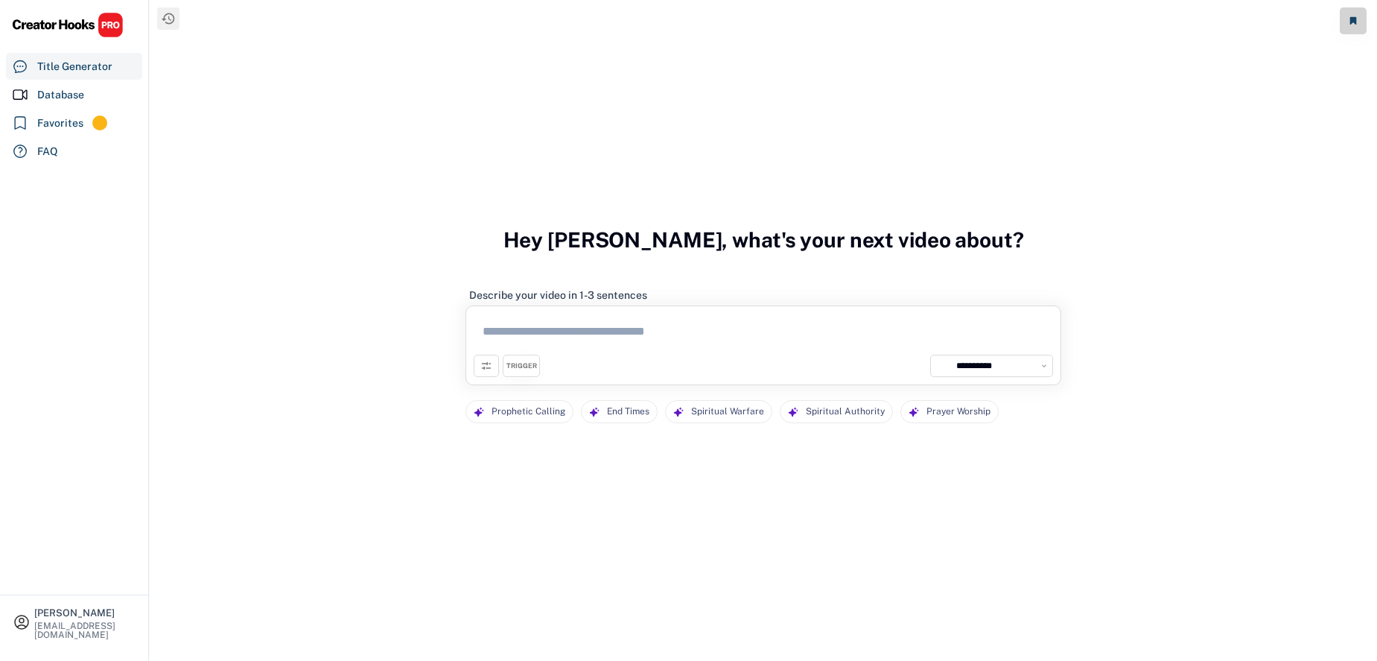
select select "**********"
click at [74, 102] on div "Database" at bounding box center [60, 95] width 47 height 16
select select "**********"
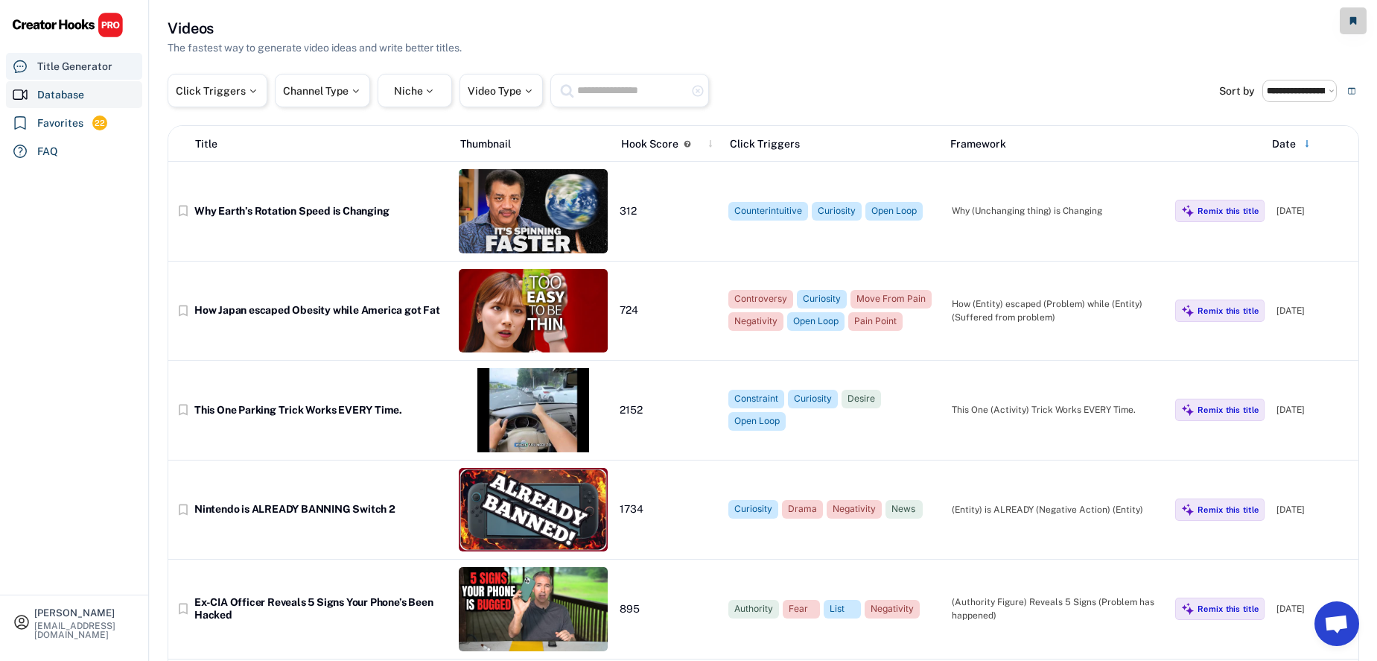
click at [83, 71] on div "Title Generator" at bounding box center [74, 67] width 75 height 16
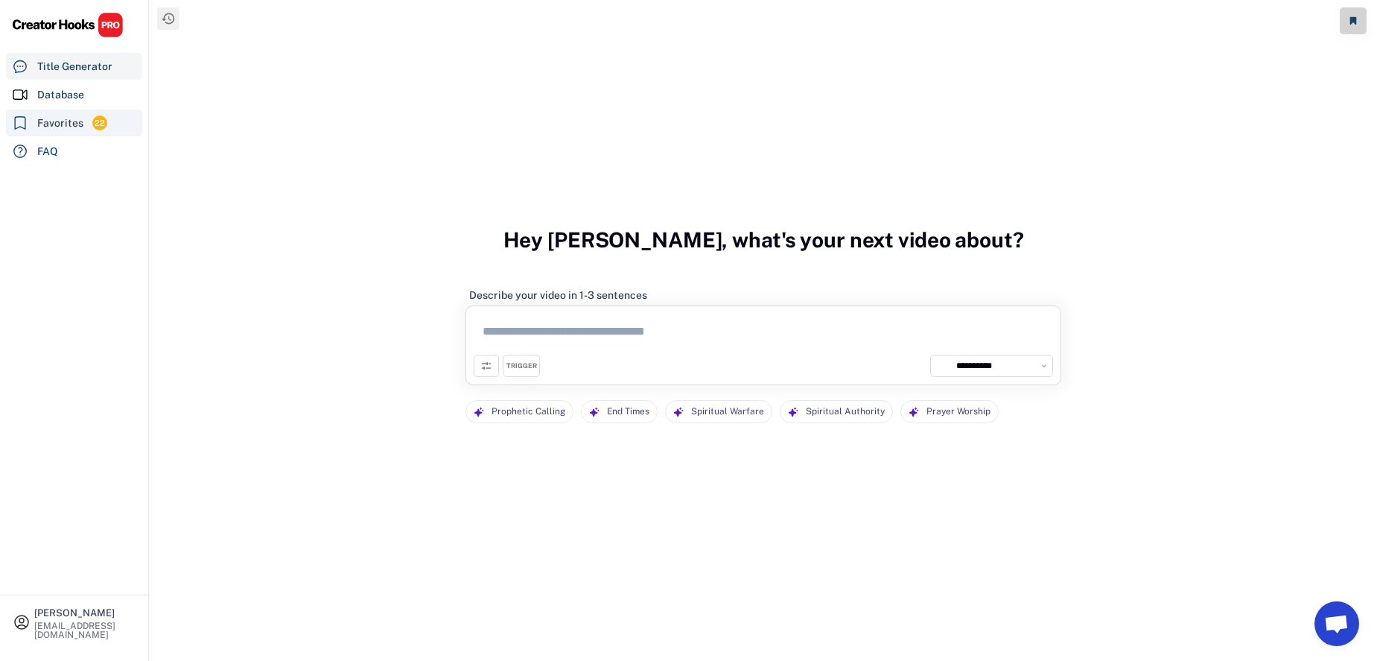
click at [66, 112] on div "Favorites 22" at bounding box center [74, 122] width 136 height 27
select select "******"
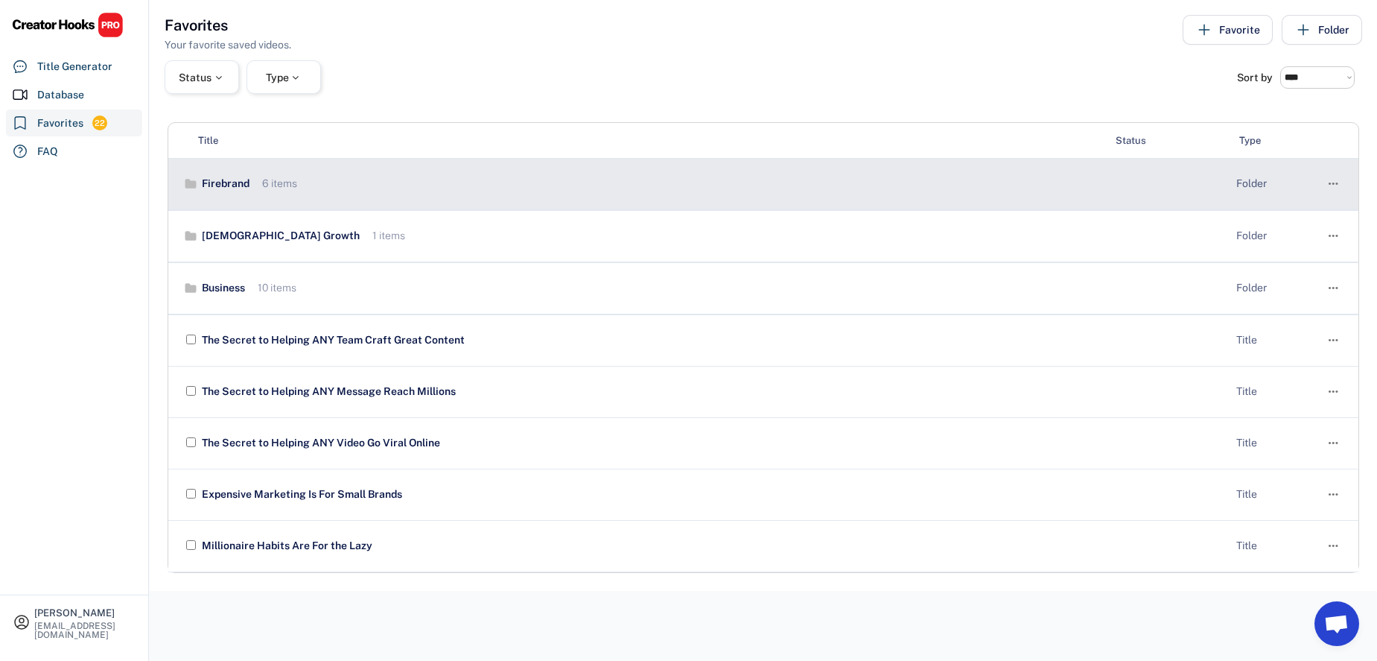
click at [224, 179] on div "Firebrand" at bounding box center [223, 184] width 51 height 15
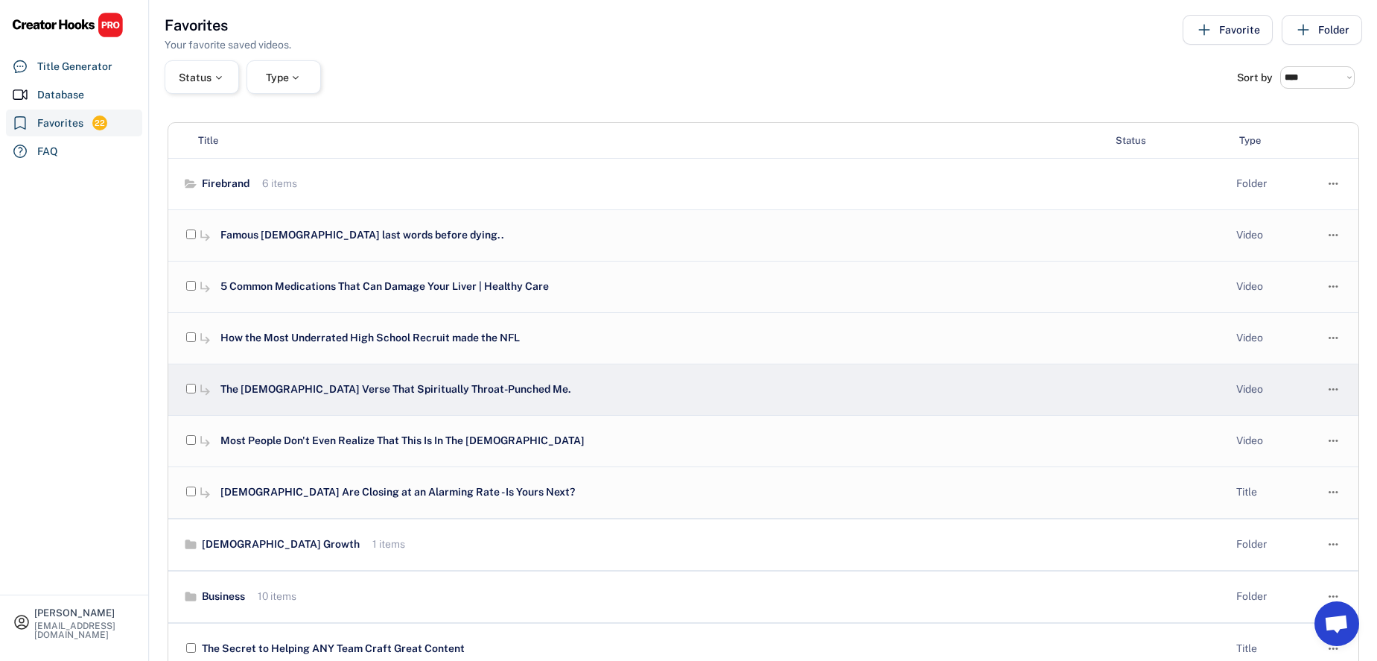
click at [309, 388] on div "The [DEMOGRAPHIC_DATA] Verse That Spiritually Throat-Punched Me." at bounding box center [659, 389] width 884 height 15
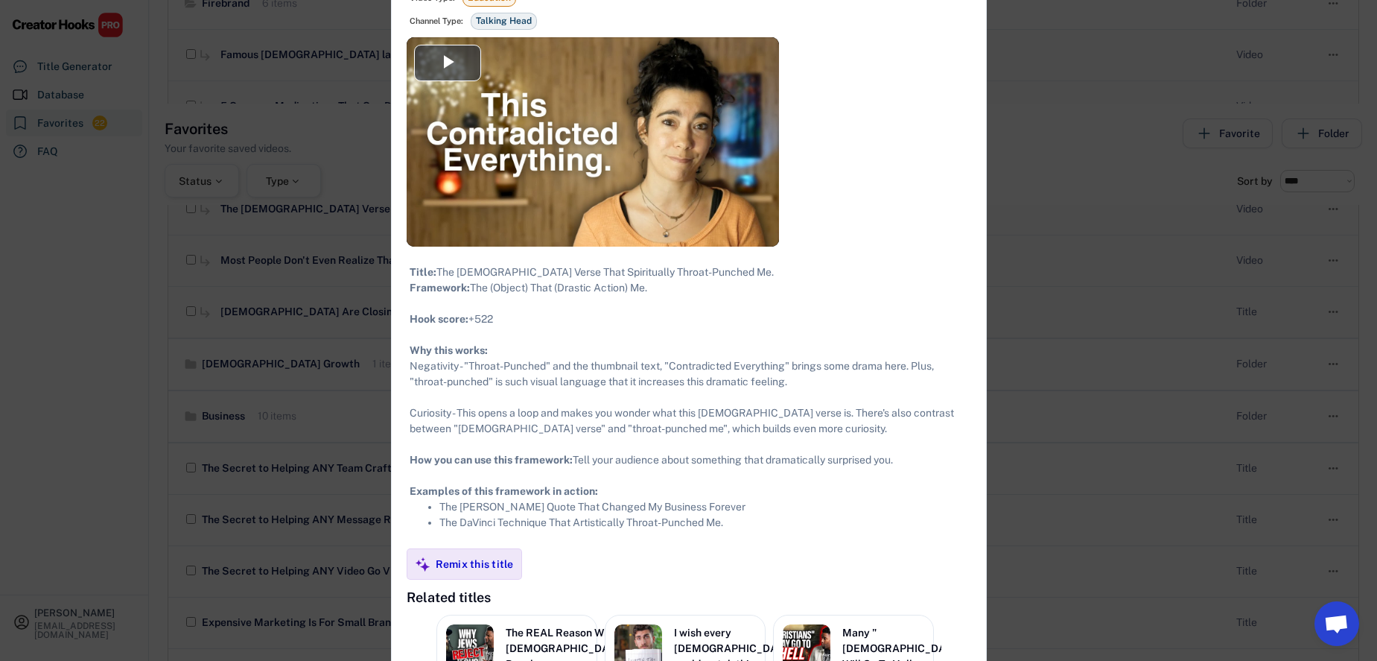
scroll to position [399, 0]
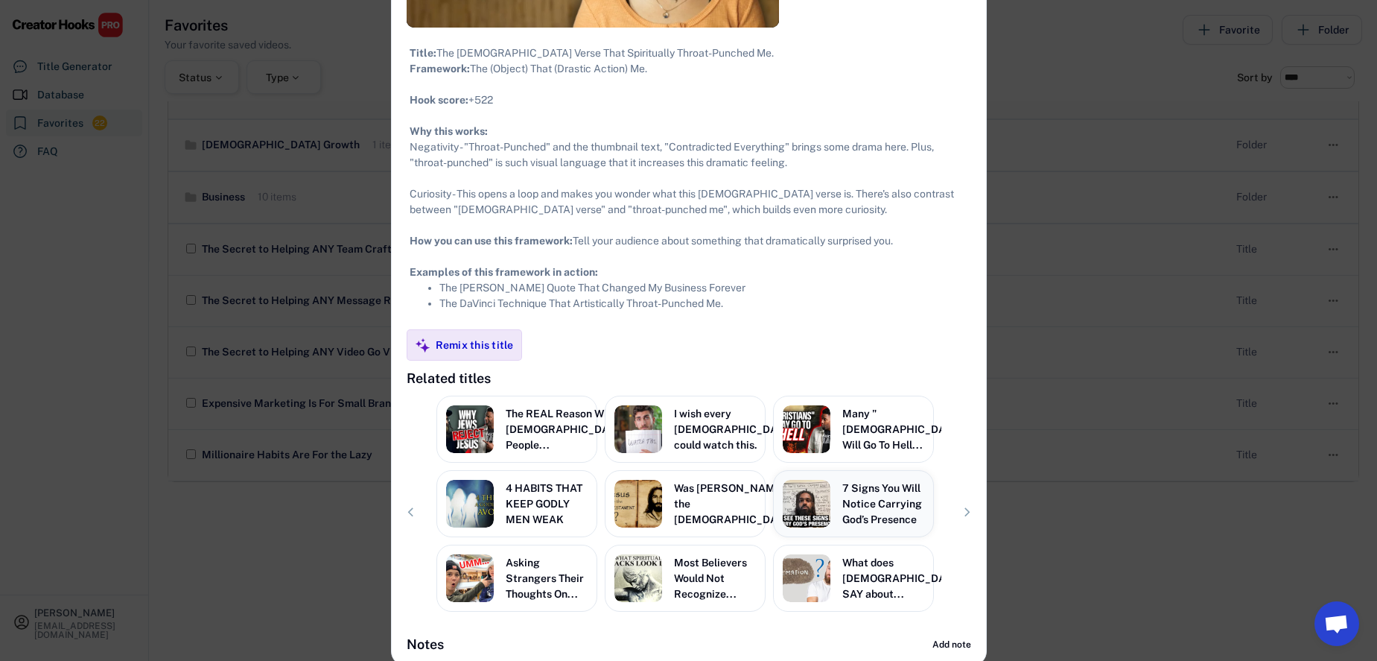
click at [853, 489] on div "7 Signs You Will Notice Carrying God’s Presence" at bounding box center [883, 503] width 82 height 47
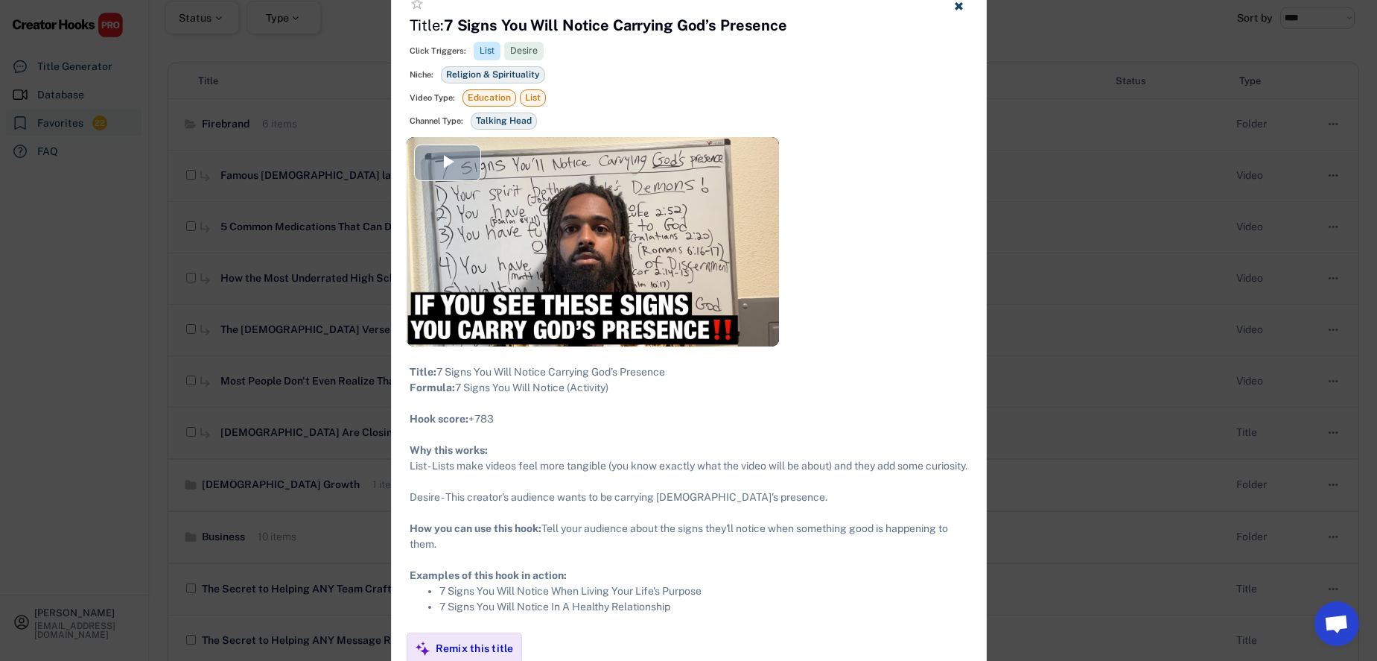
scroll to position [0, 0]
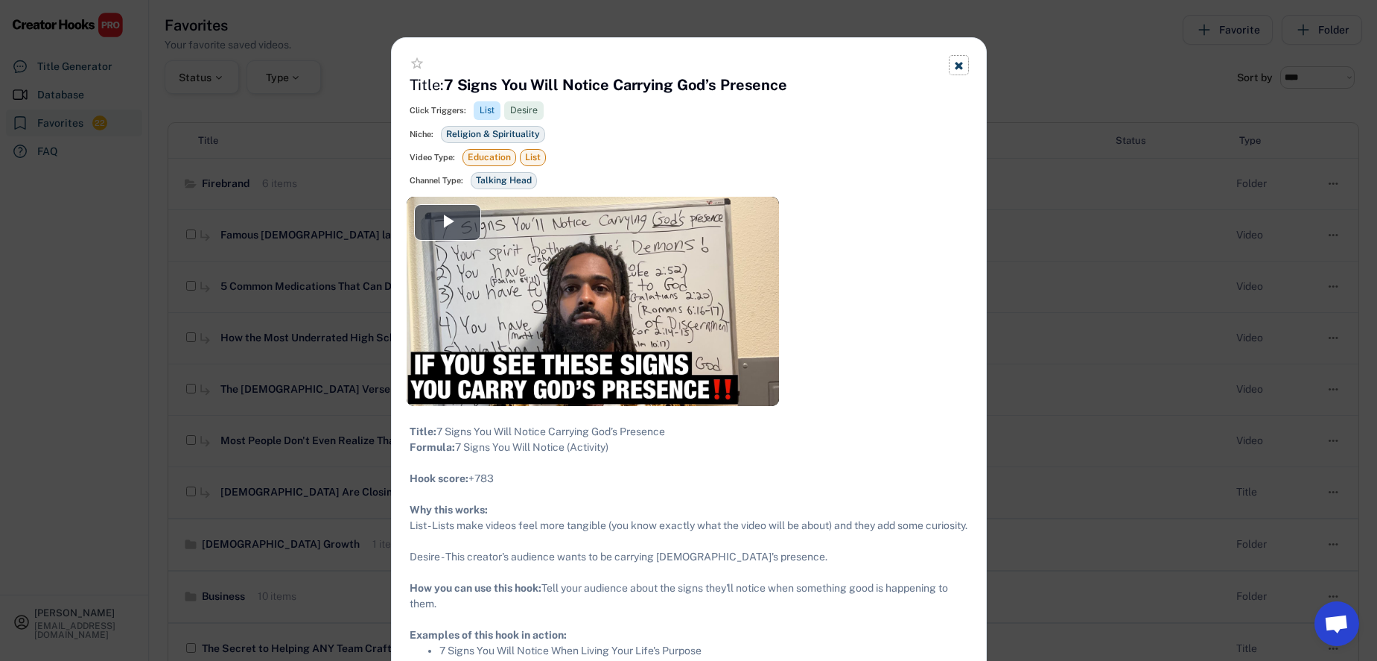
click at [959, 61] on icon at bounding box center [958, 65] width 11 height 11
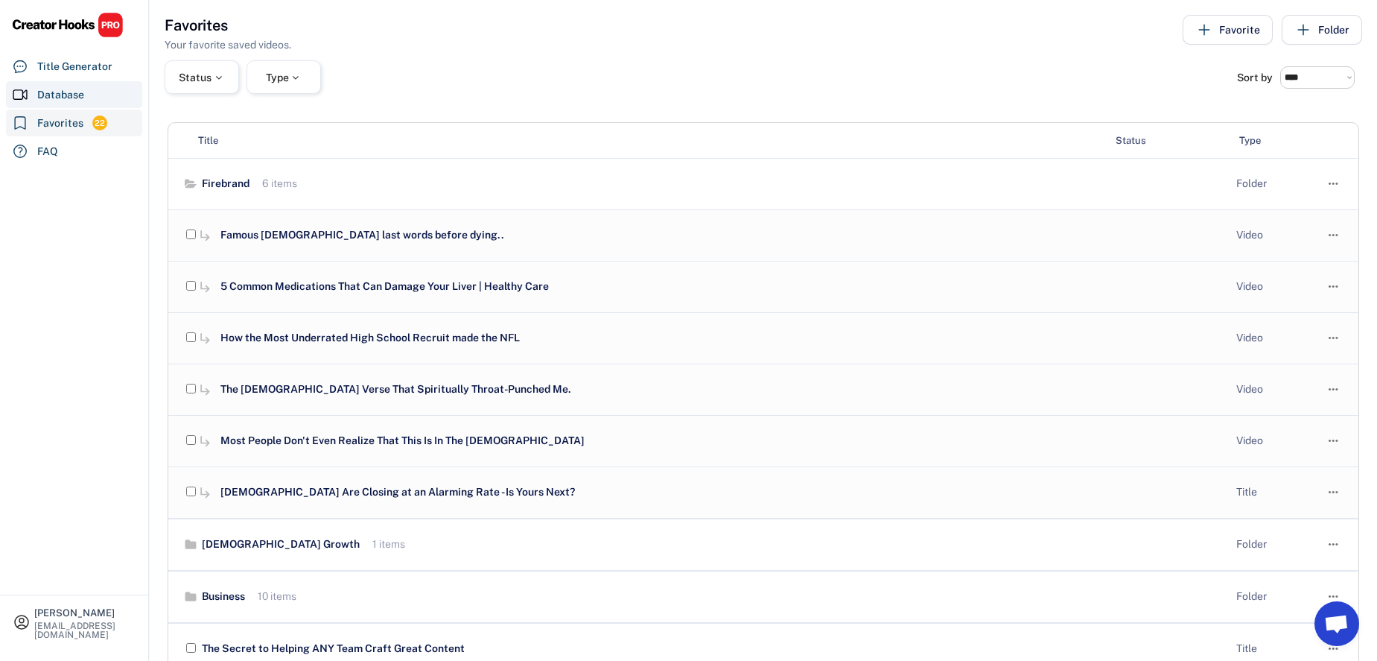
click at [77, 98] on div "Database" at bounding box center [60, 95] width 47 height 16
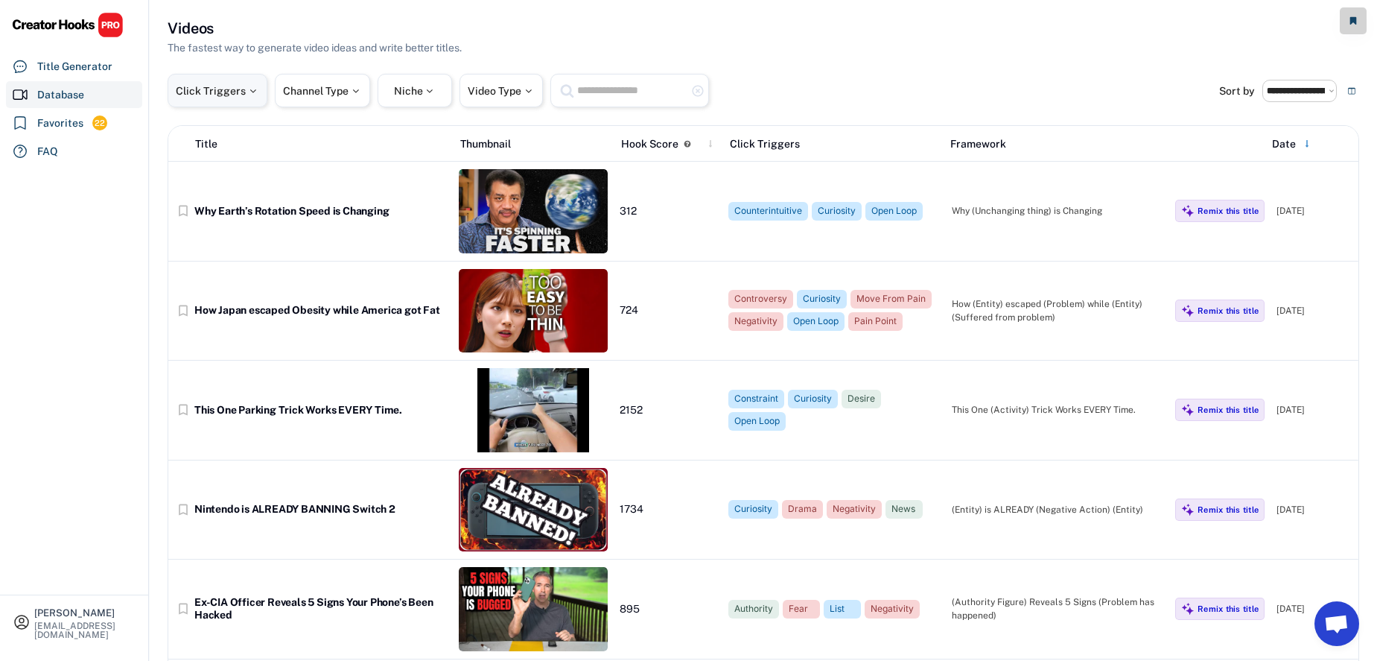
click at [247, 89] on div at bounding box center [252, 91] width 13 height 10
select select
click at [246, 139] on input "search" at bounding box center [255, 139] width 150 height 10
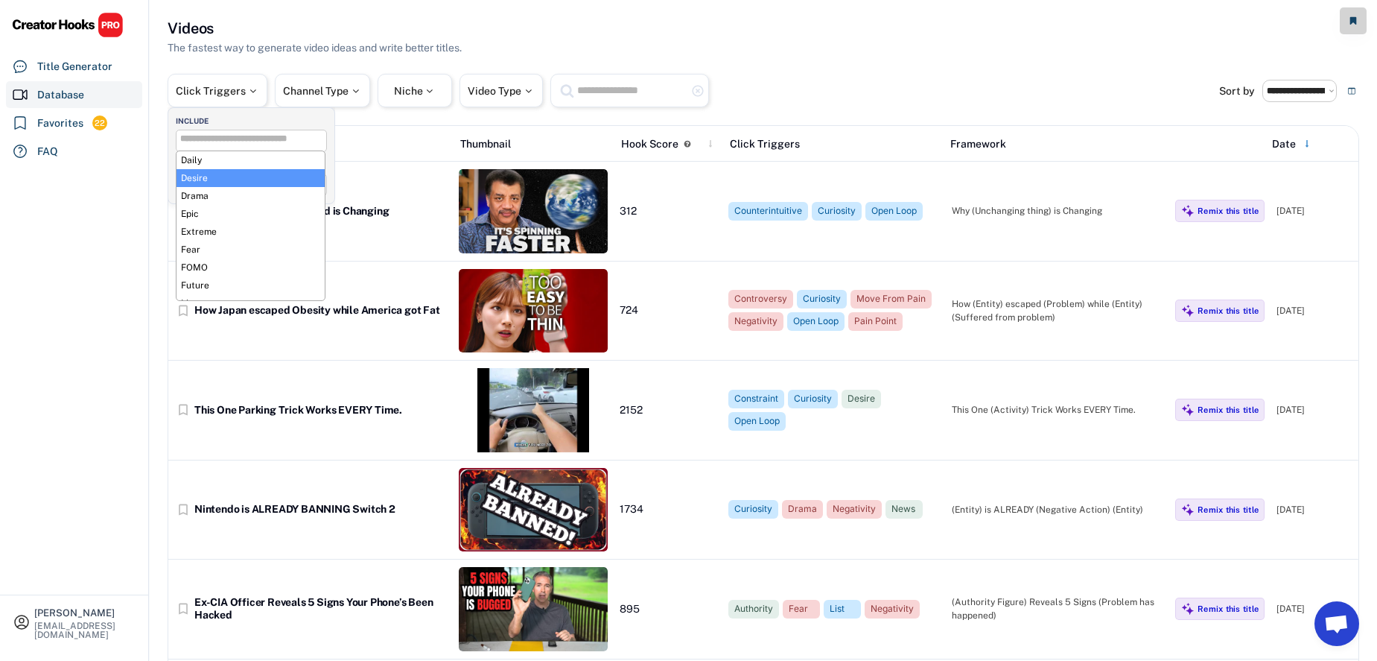
scroll to position [201, 0]
select select "**********"
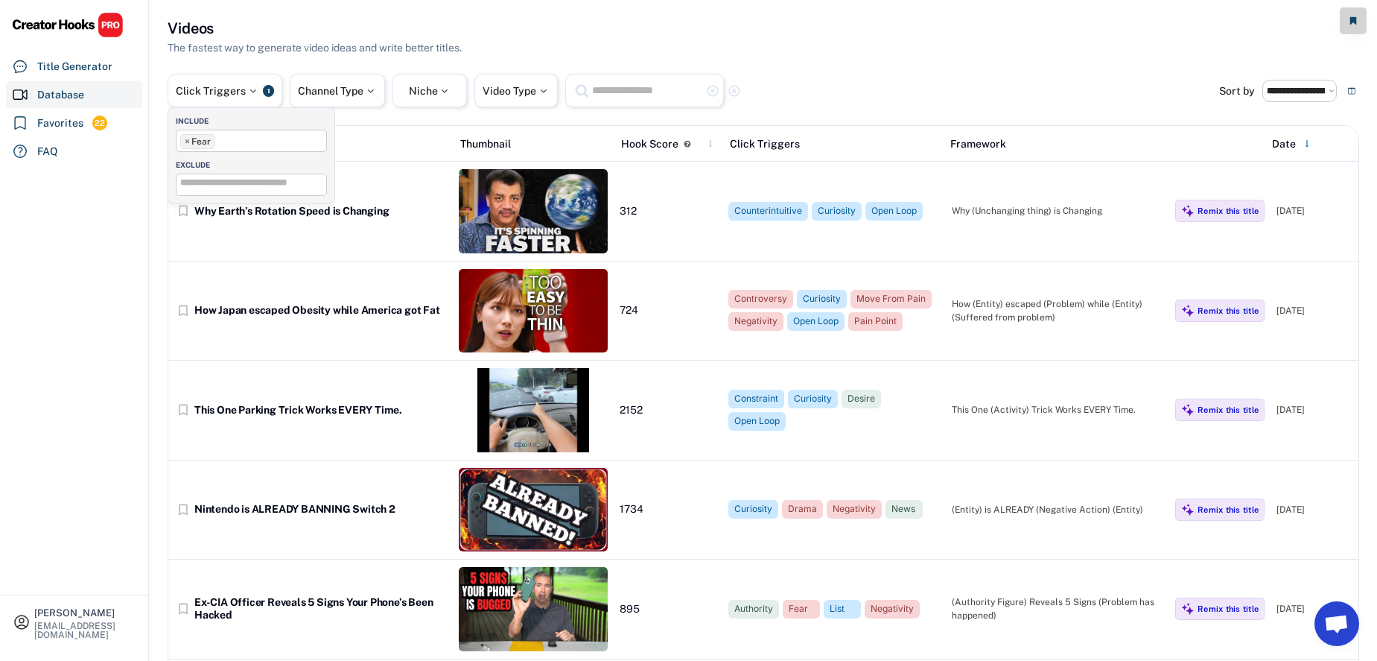
scroll to position [203, 0]
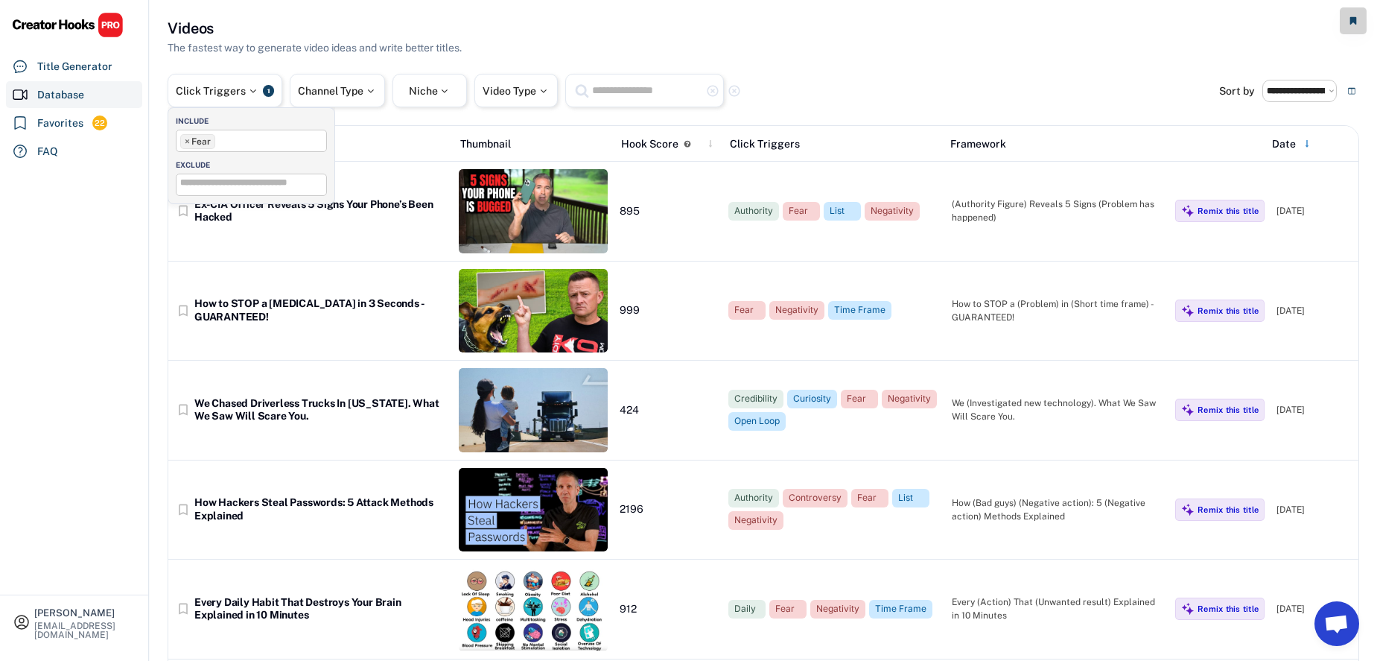
click at [751, 28] on div "Videos The fastest way to generate video ideas and write better titles." at bounding box center [764, 37] width 1192 height 38
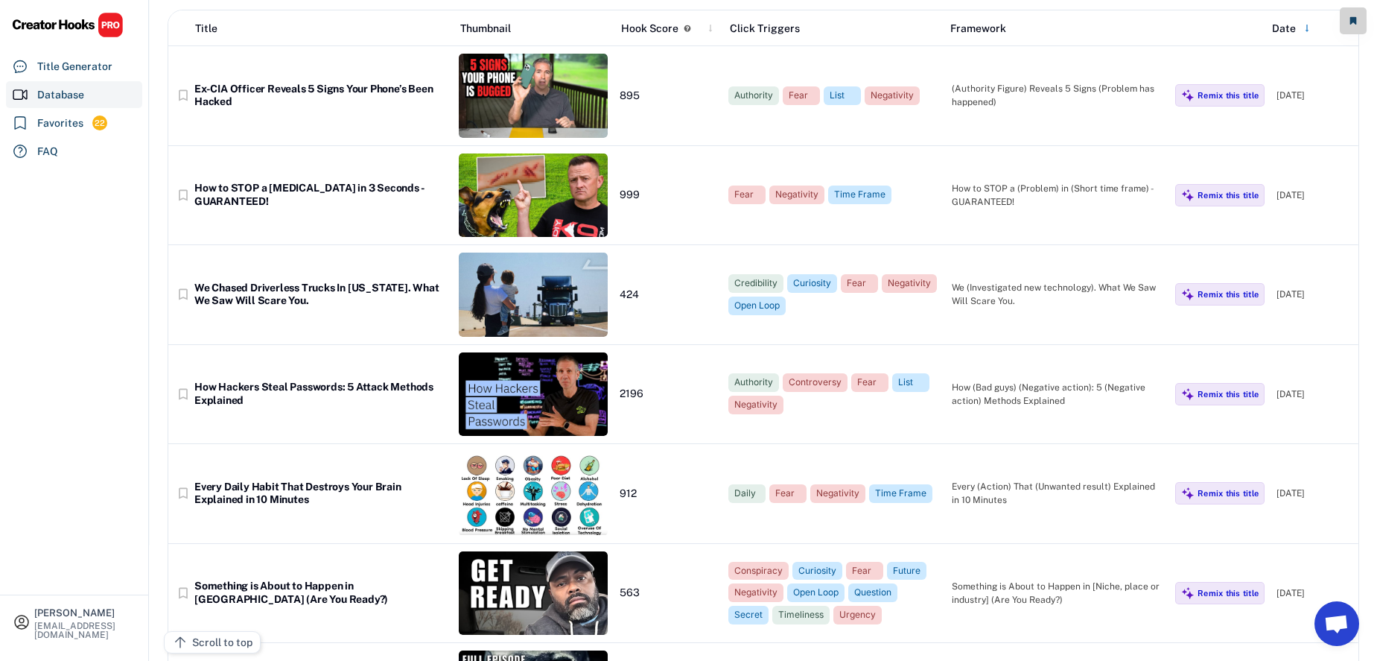
scroll to position [0, 0]
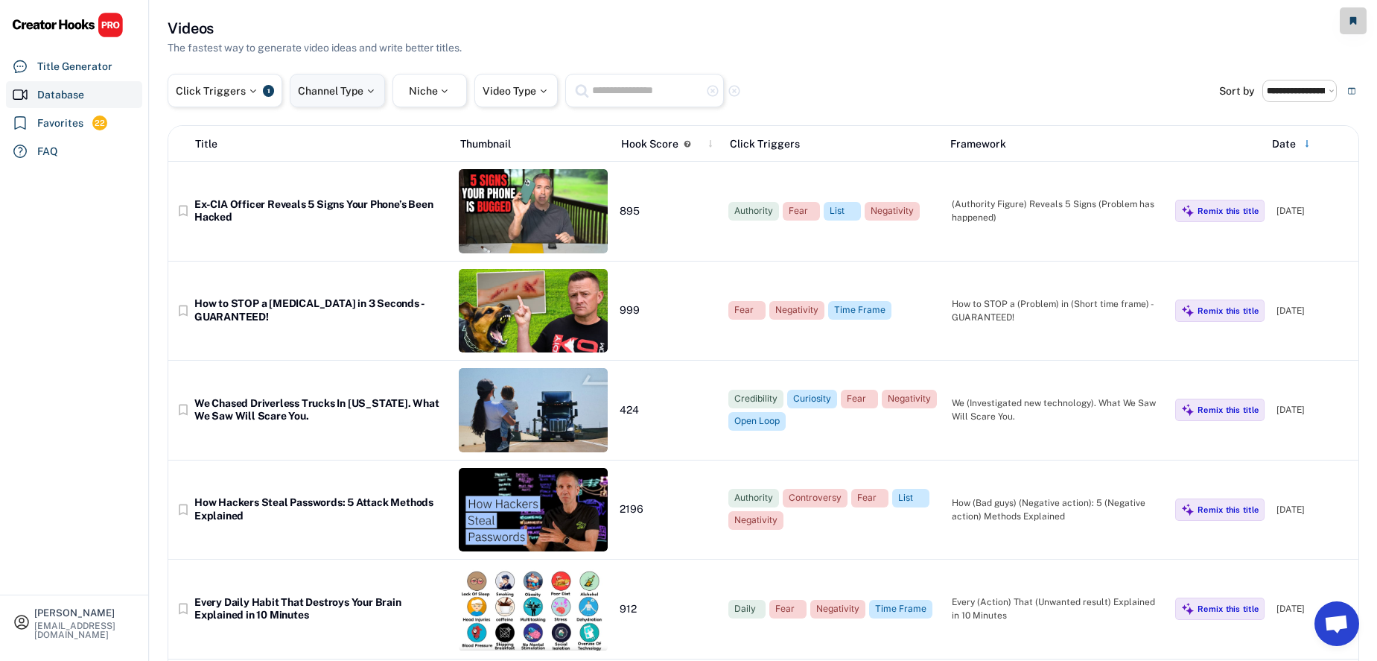
click at [366, 92] on div at bounding box center [369, 91] width 13 height 10
select select
click at [349, 143] on input "search" at bounding box center [377, 139] width 150 height 10
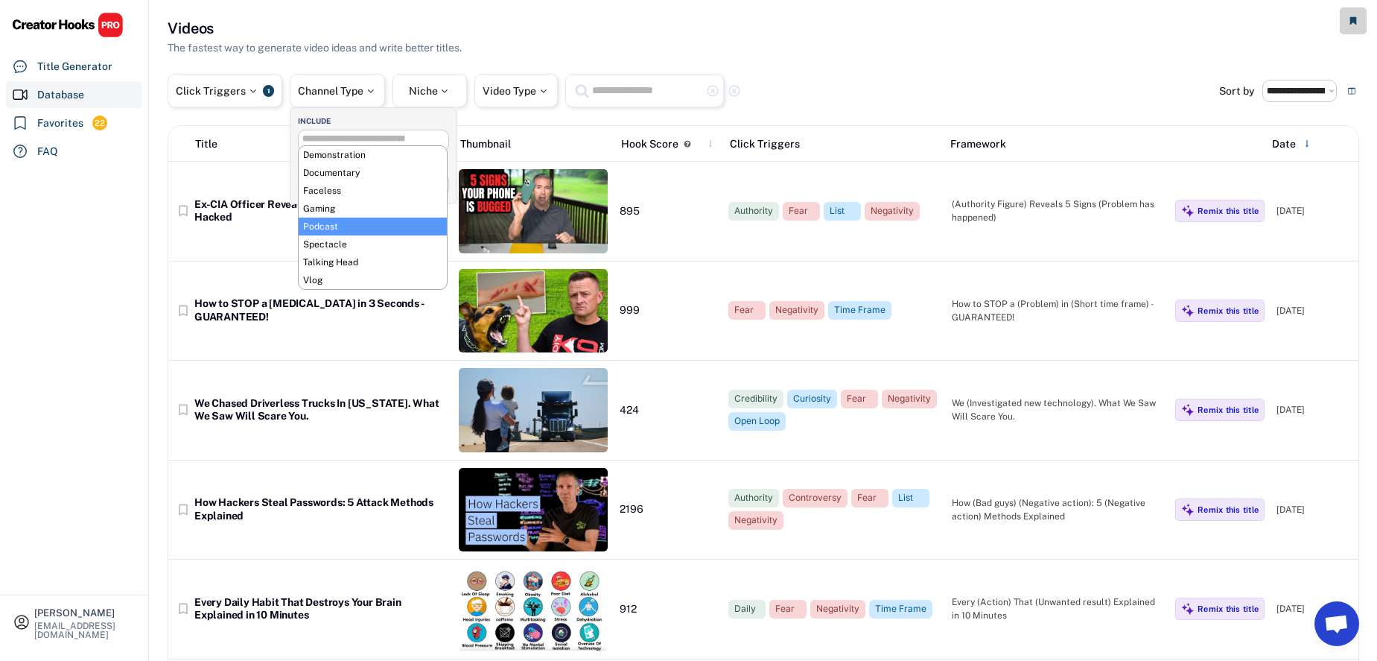
scroll to position [51, 0]
select select "**********"
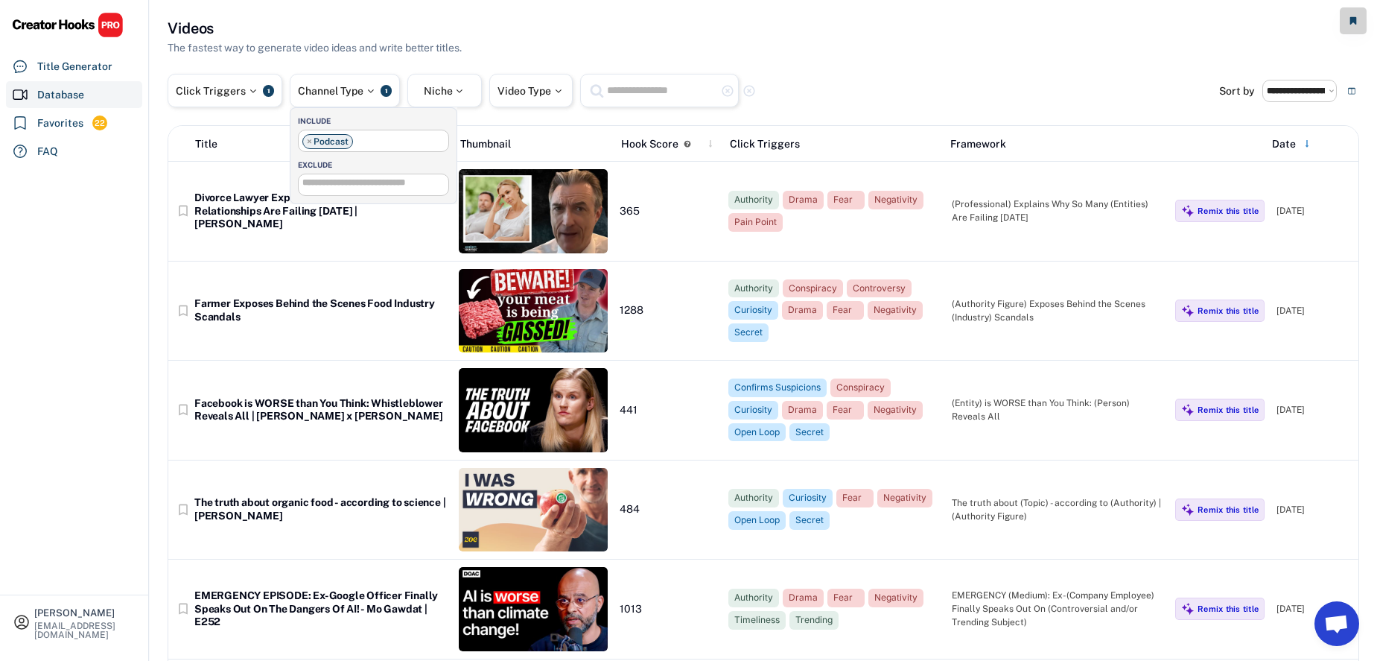
click at [856, 90] on div "Click Triggers 1 Channel Type 1 Niche Video Type highlight_remove highlight_rem…" at bounding box center [694, 91] width 1052 height 34
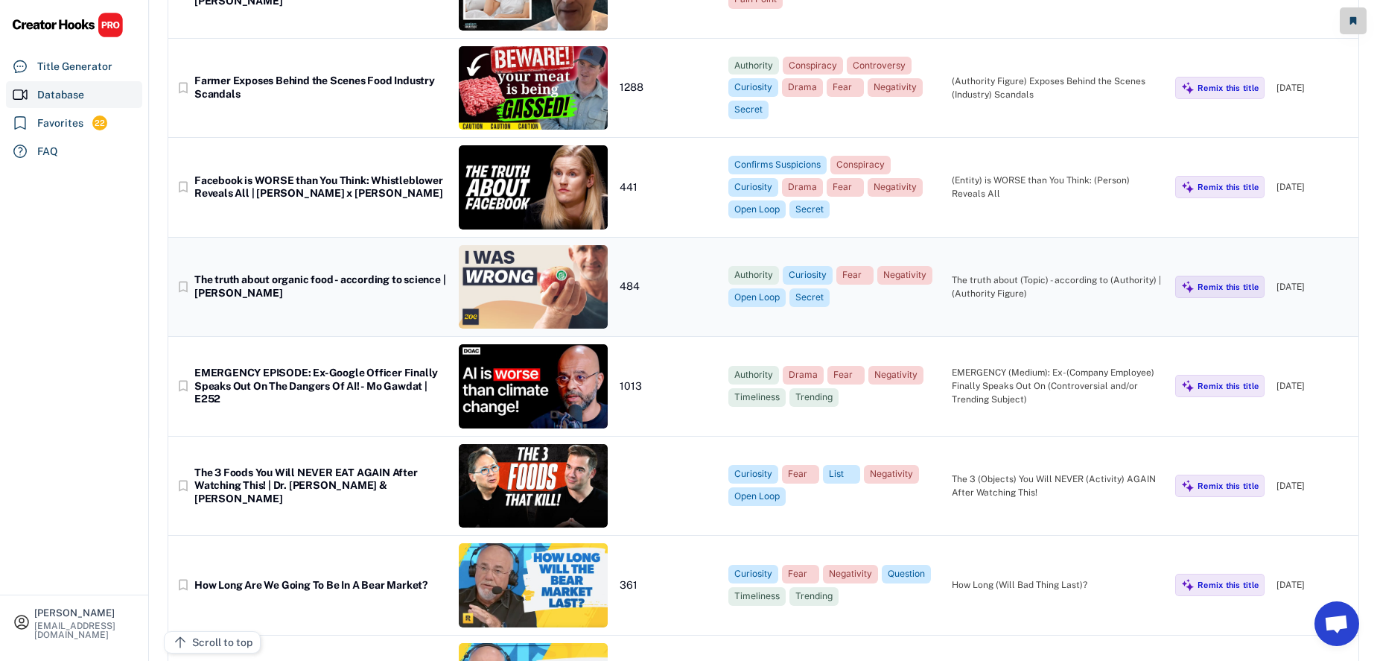
scroll to position [226, 0]
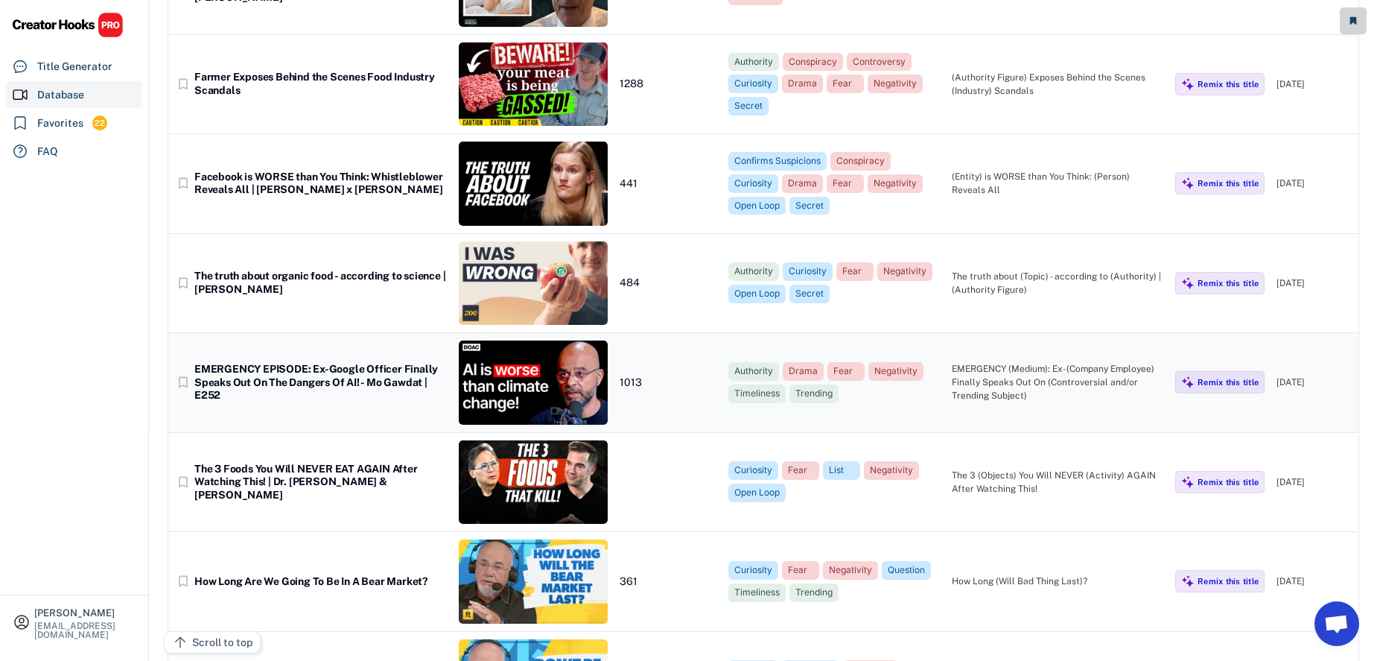
click at [575, 387] on img at bounding box center [533, 382] width 149 height 84
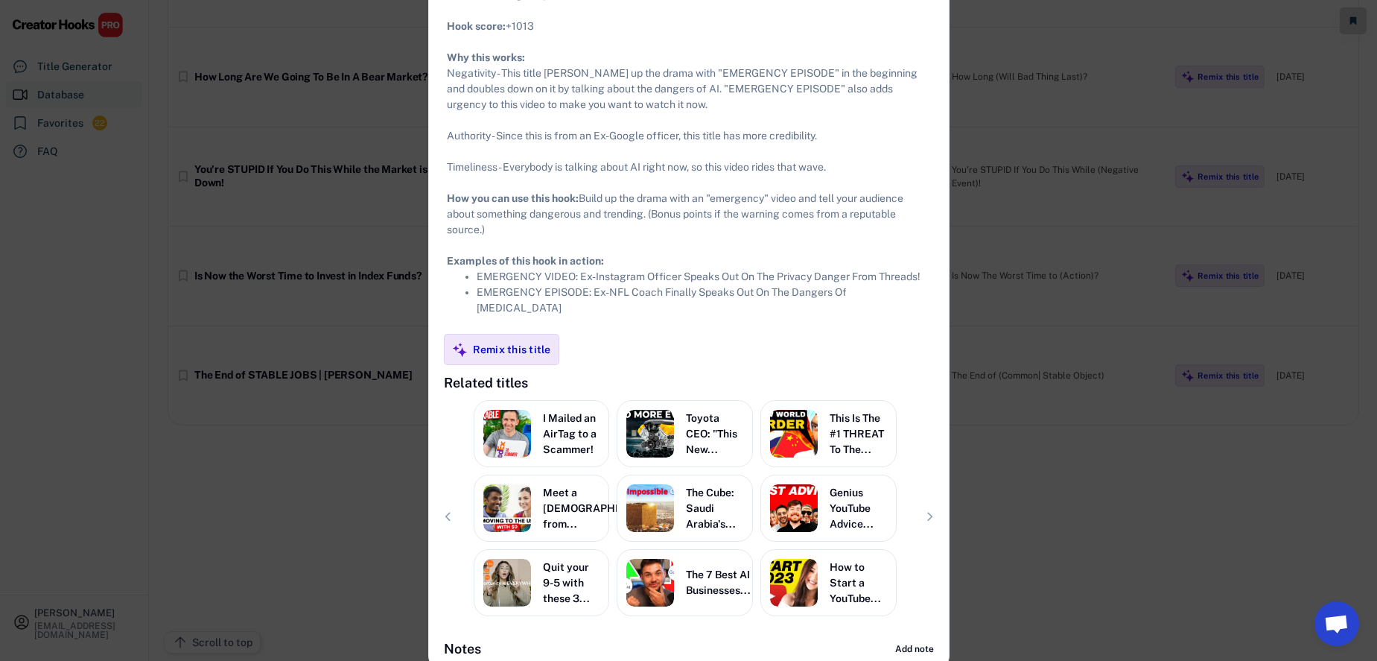
scroll to position [740, 0]
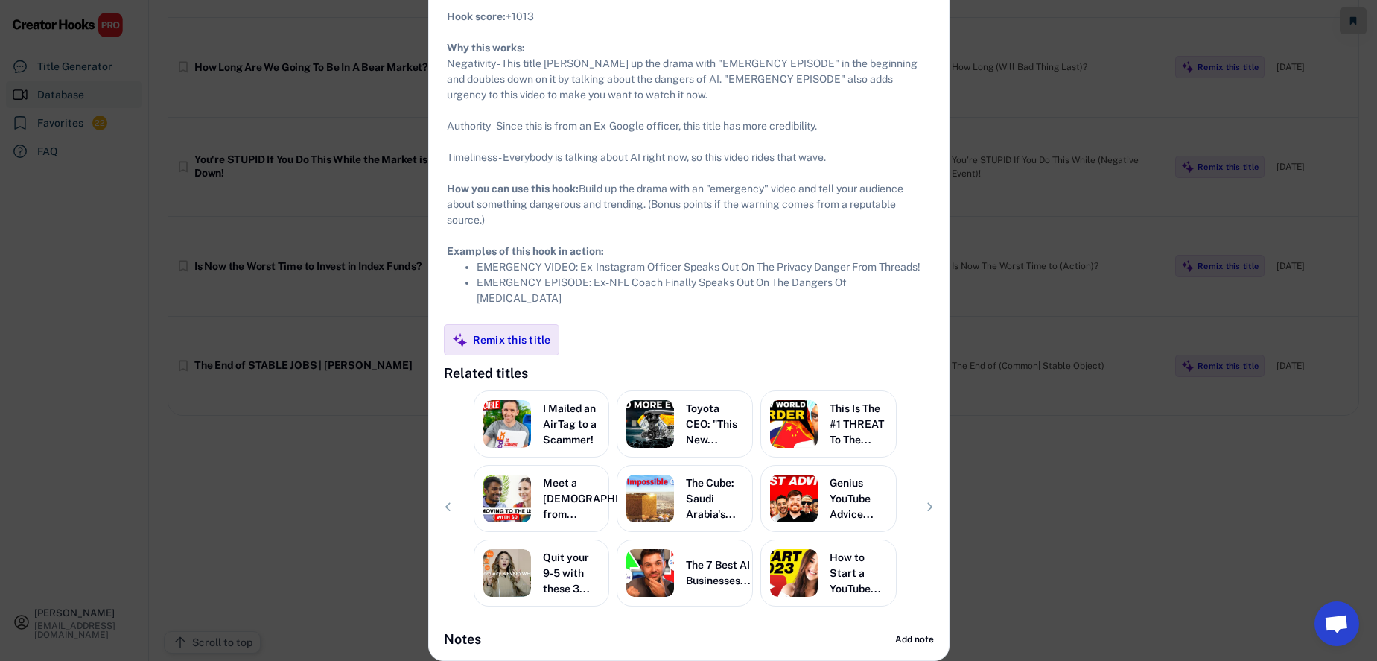
click at [972, 259] on div at bounding box center [688, 330] width 1377 height 661
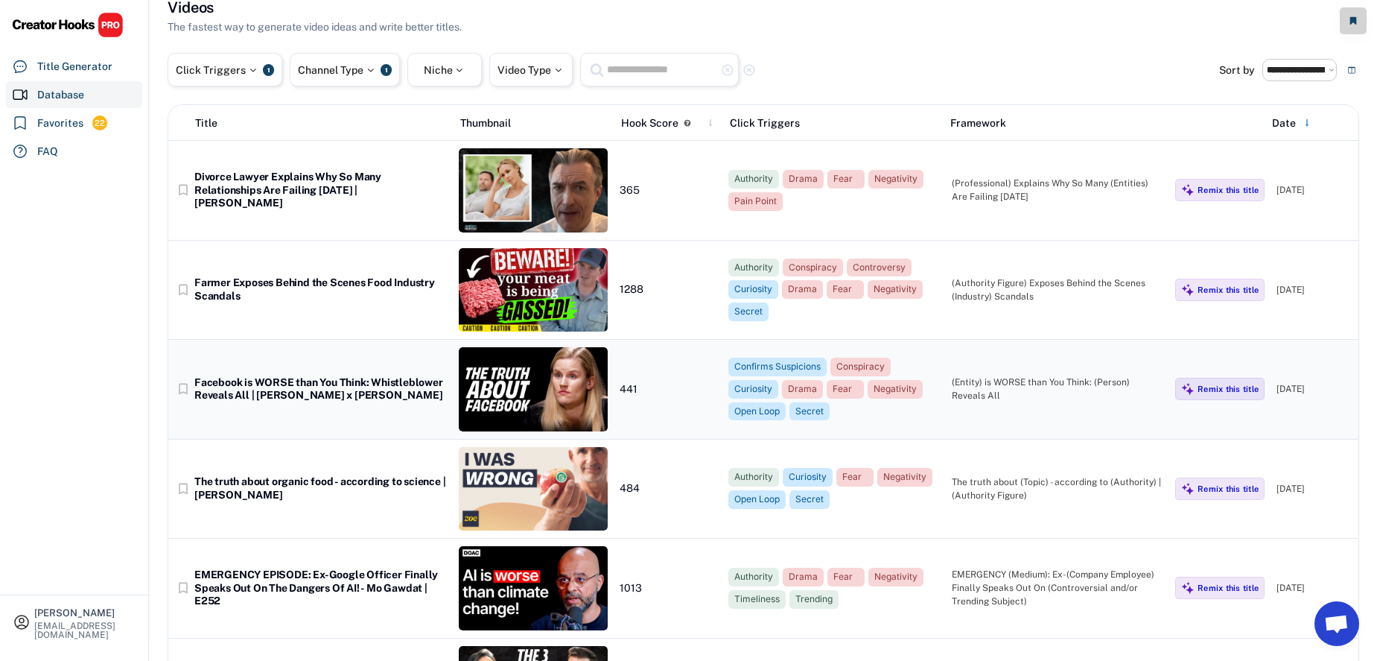
scroll to position [0, 0]
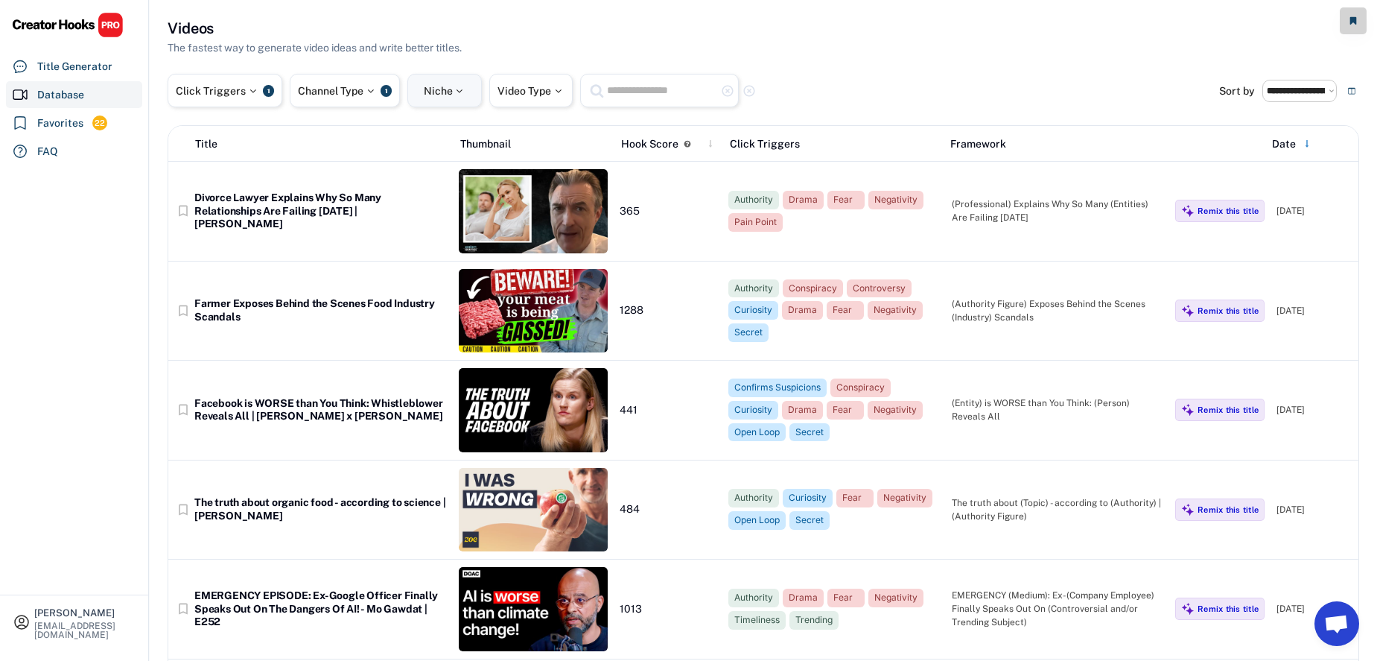
click at [446, 86] on div "Niche" at bounding box center [445, 91] width 42 height 10
select select
click at [465, 135] on input "search" at bounding box center [499, 139] width 150 height 10
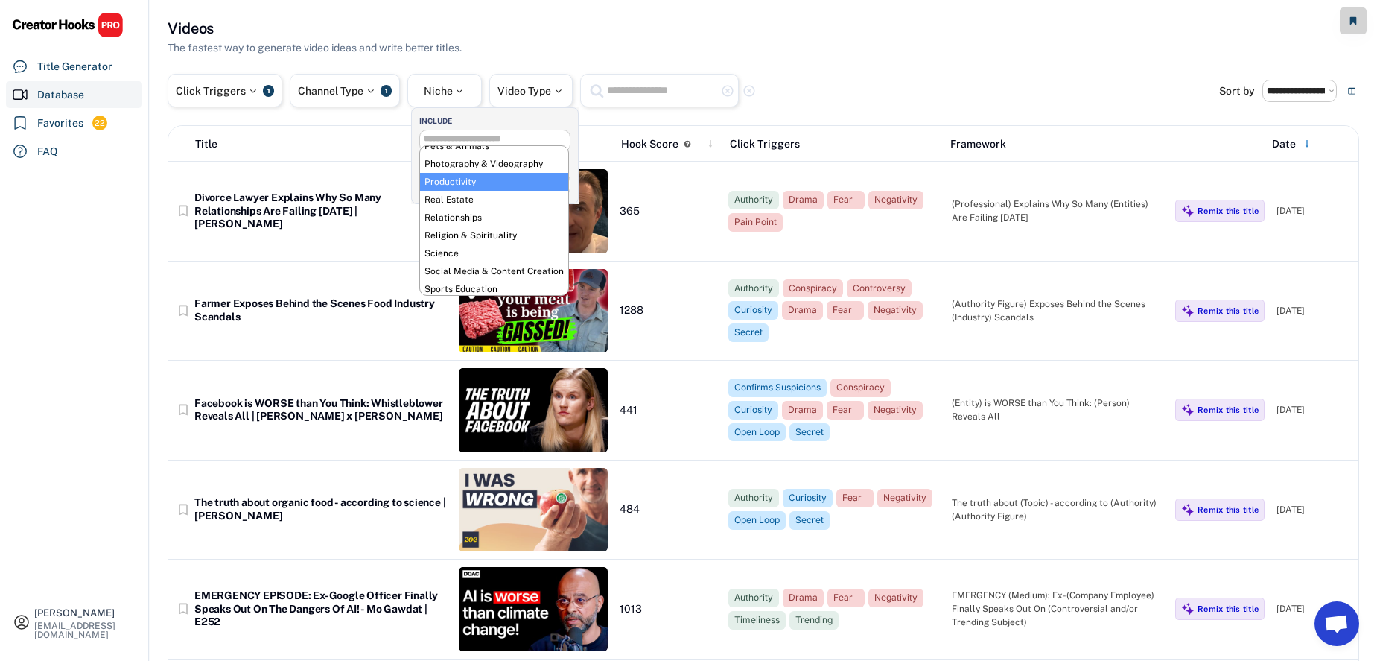
scroll to position [491, 0]
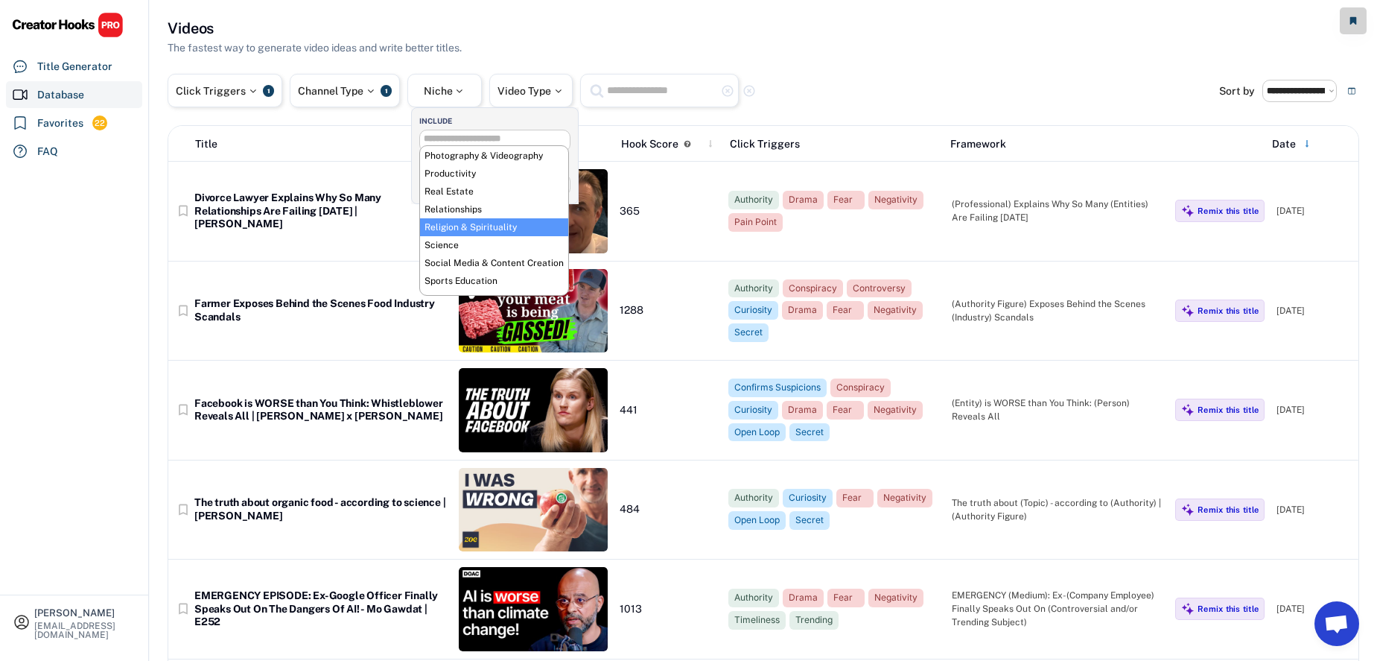
select select "**********"
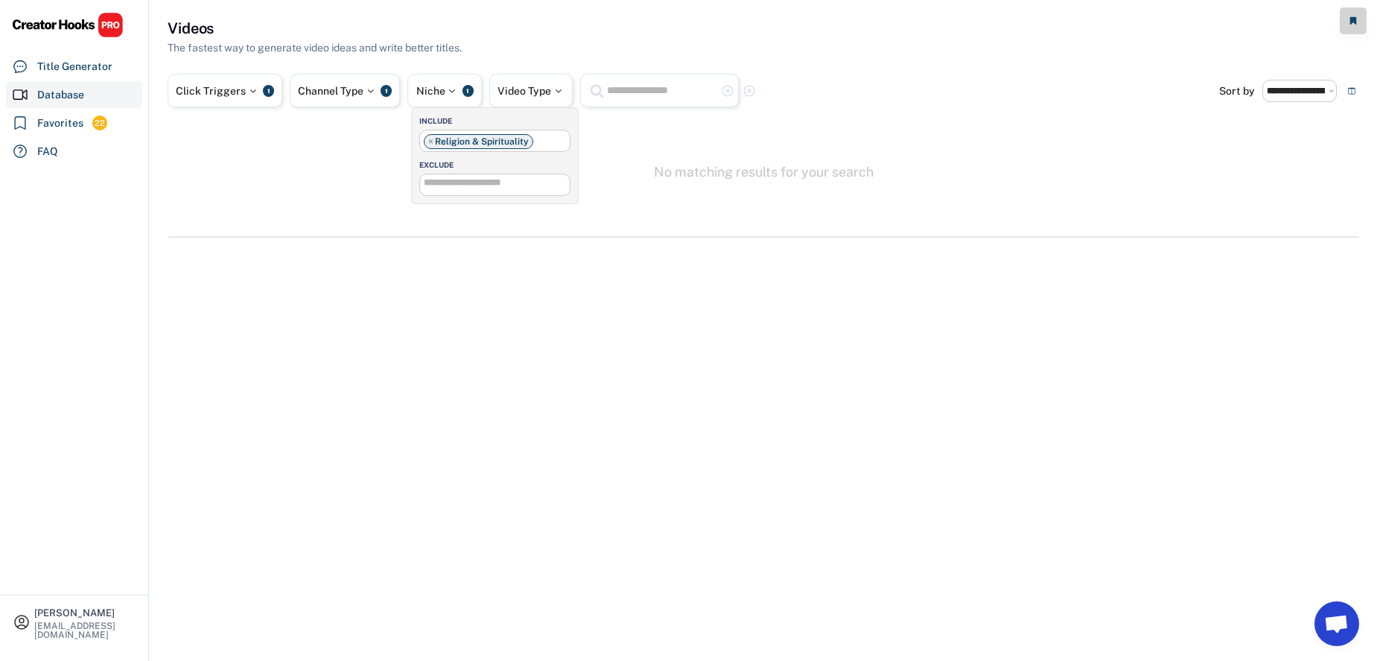
scroll to position [392, 0]
click at [377, 88] on div at bounding box center [369, 91] width 13 height 10
select select "**********"
select select
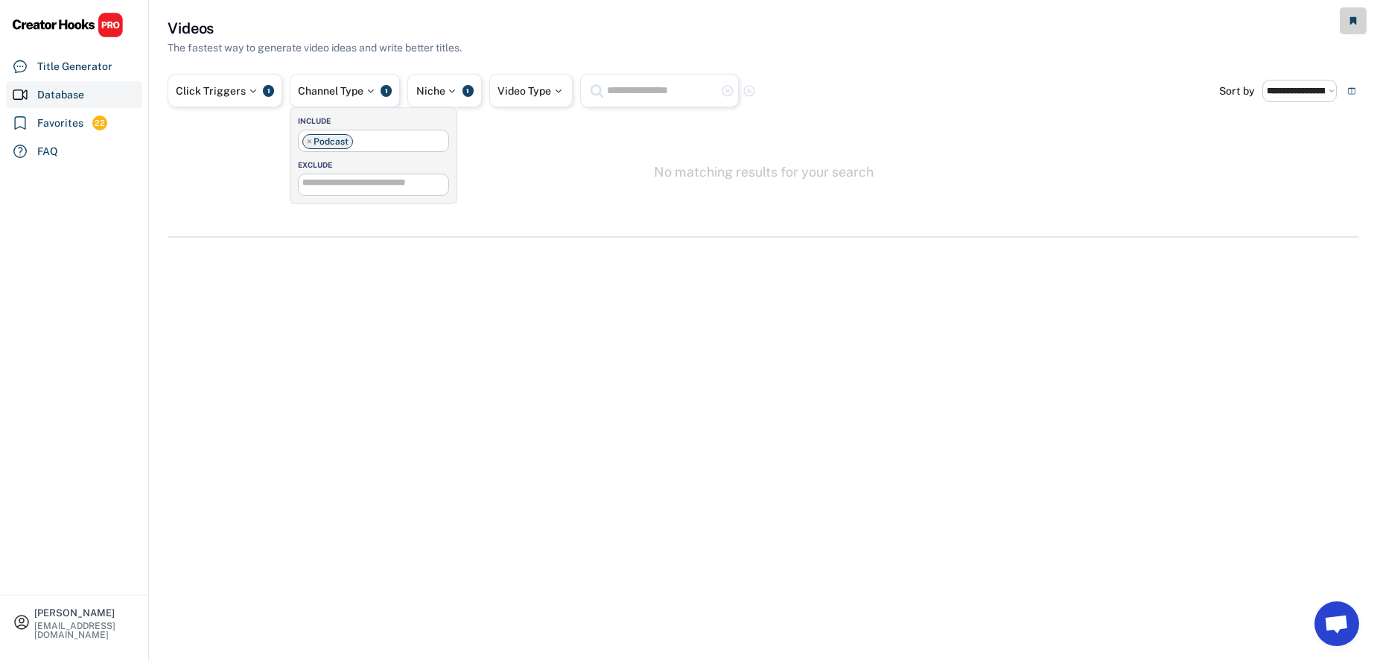
click at [311, 140] on span "×" at bounding box center [309, 141] width 5 height 9
select select
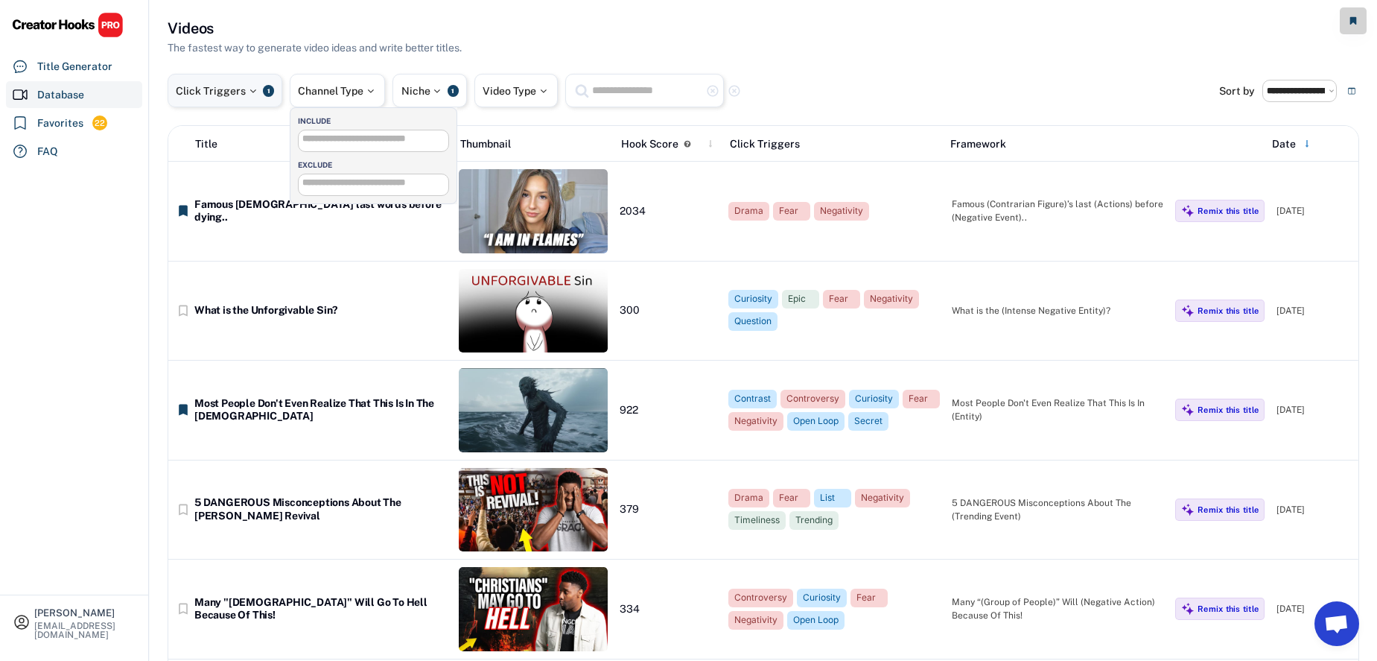
click at [267, 92] on div "1" at bounding box center [268, 91] width 11 height 12
select select "**********"
select select
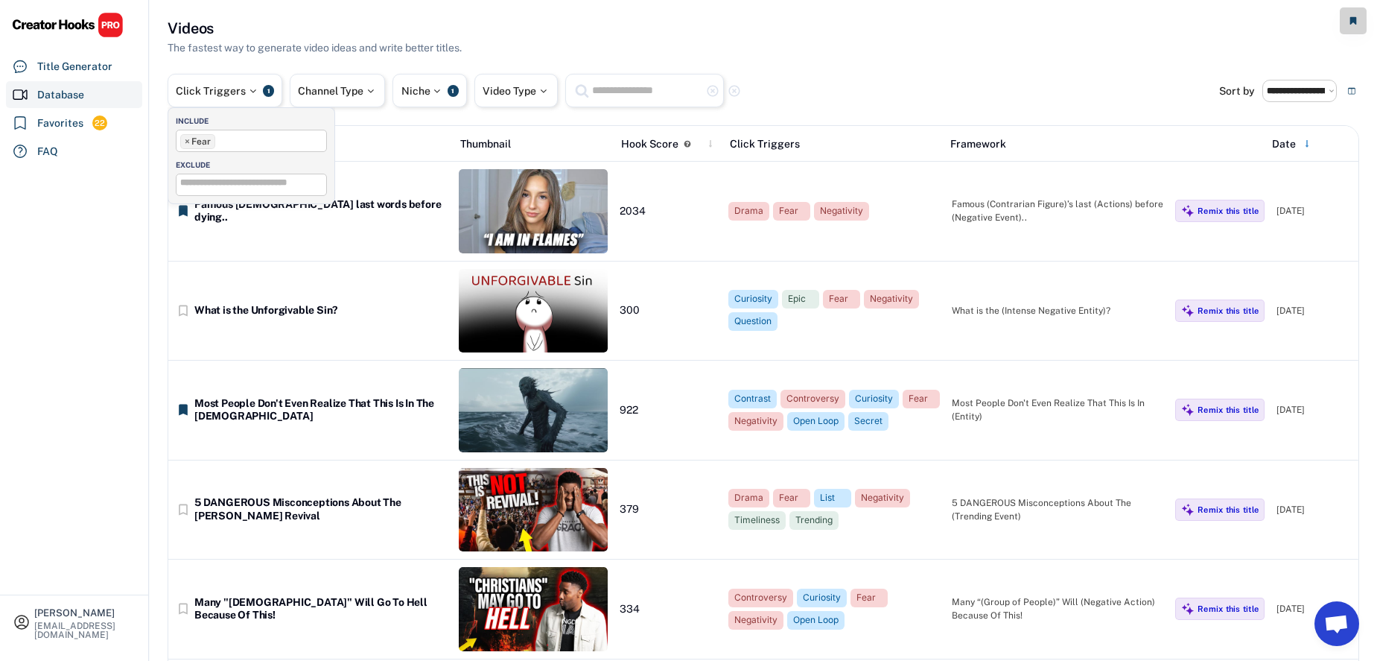
click at [187, 141] on span "×" at bounding box center [187, 141] width 5 height 9
select select
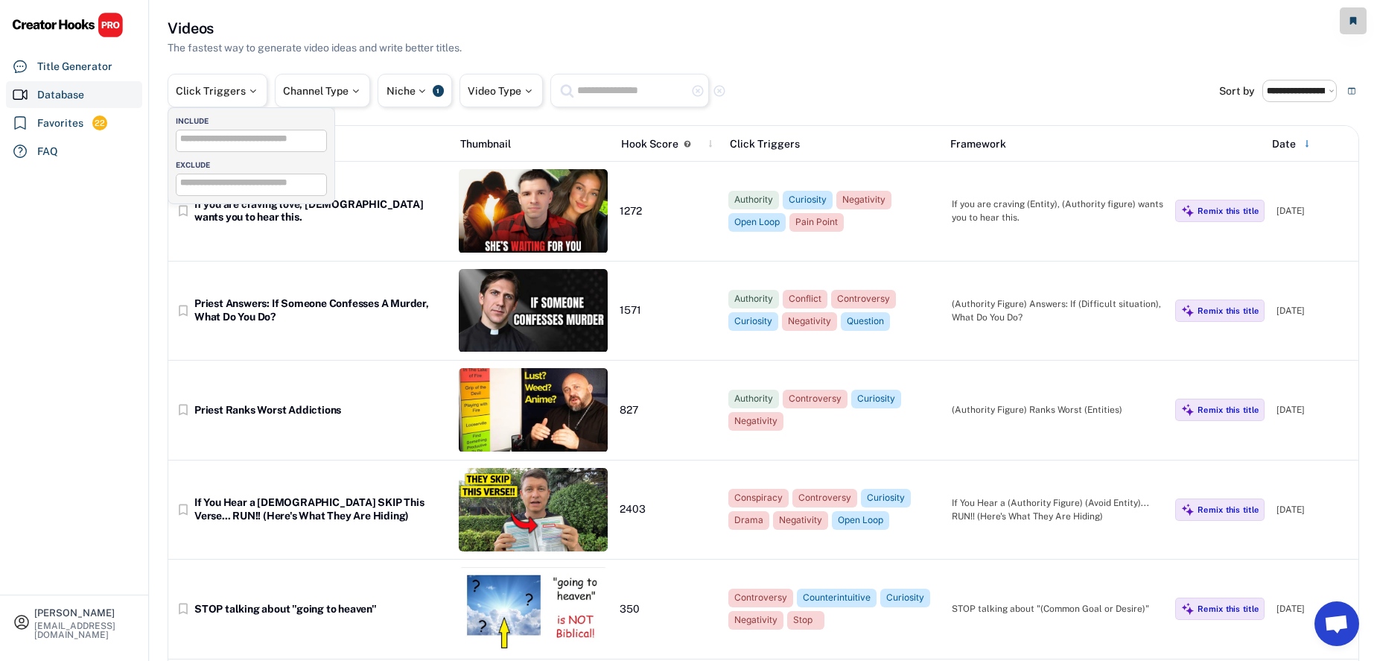
click at [561, 31] on div "Videos The fastest way to generate video ideas and write better titles." at bounding box center [764, 37] width 1192 height 38
click at [550, 220] on img at bounding box center [533, 211] width 149 height 84
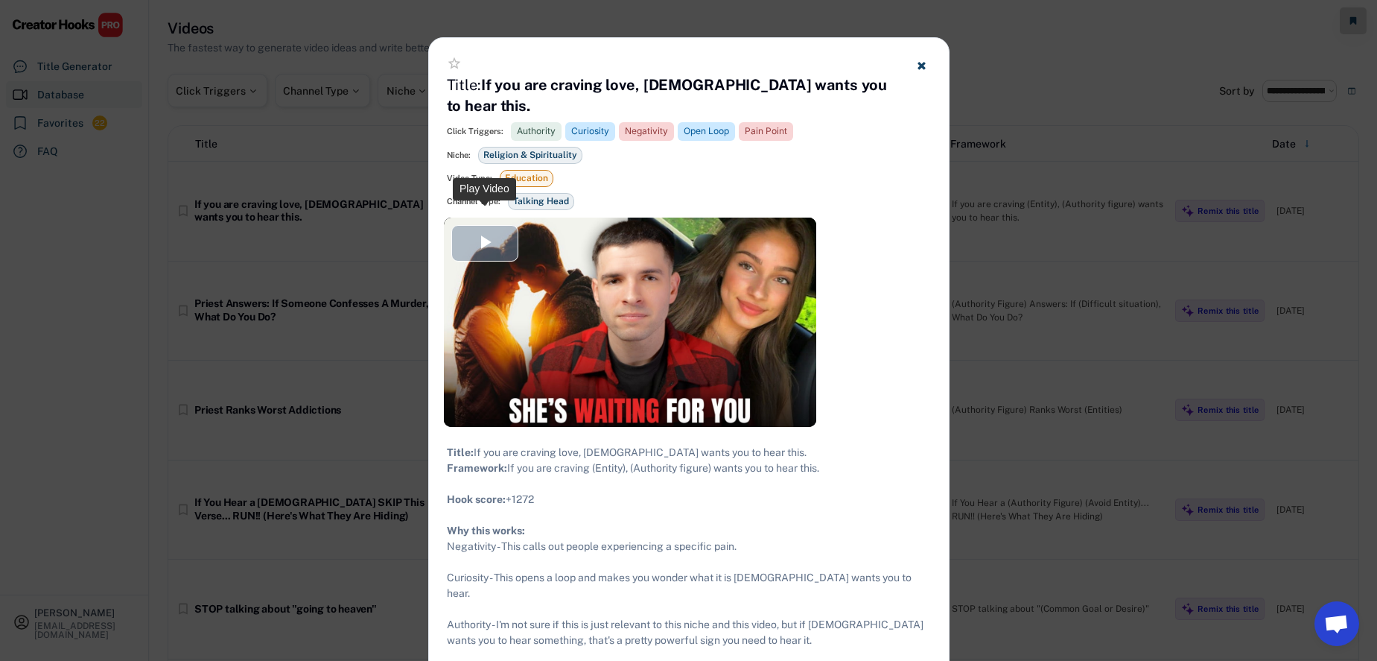
click at [485, 243] on span "Video Player" at bounding box center [485, 243] width 0 height 0
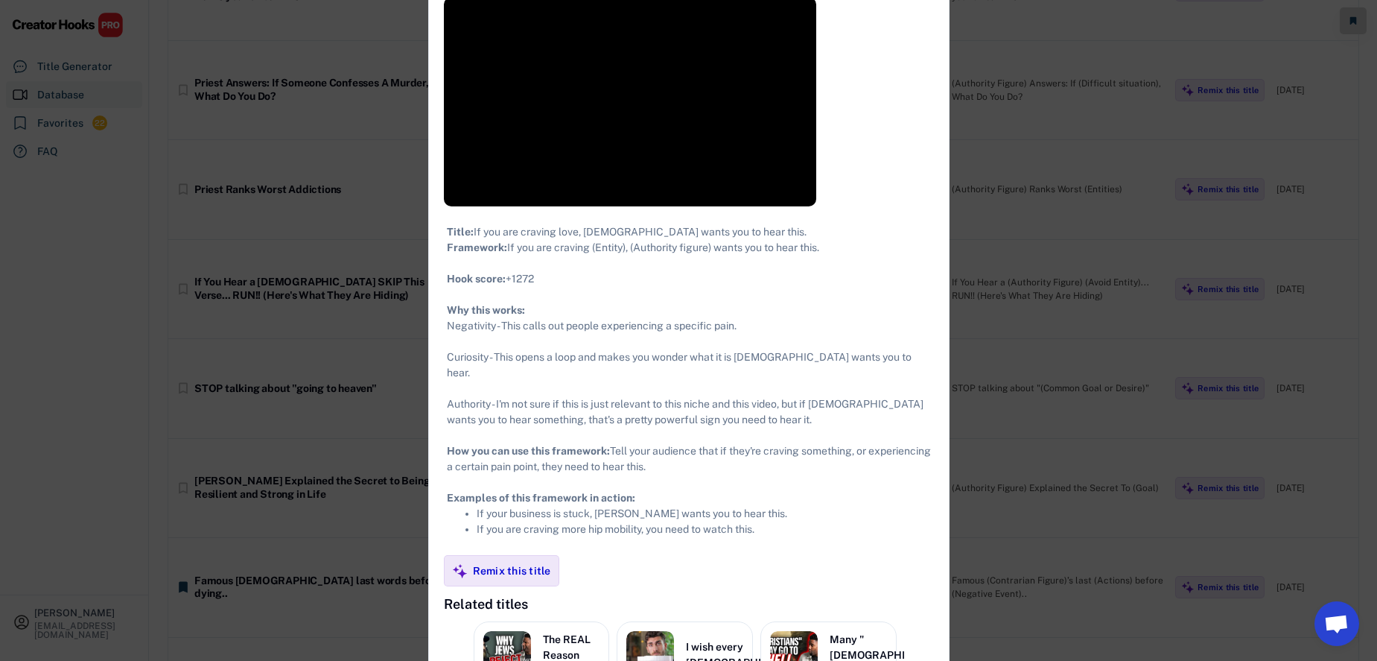
scroll to position [0, 0]
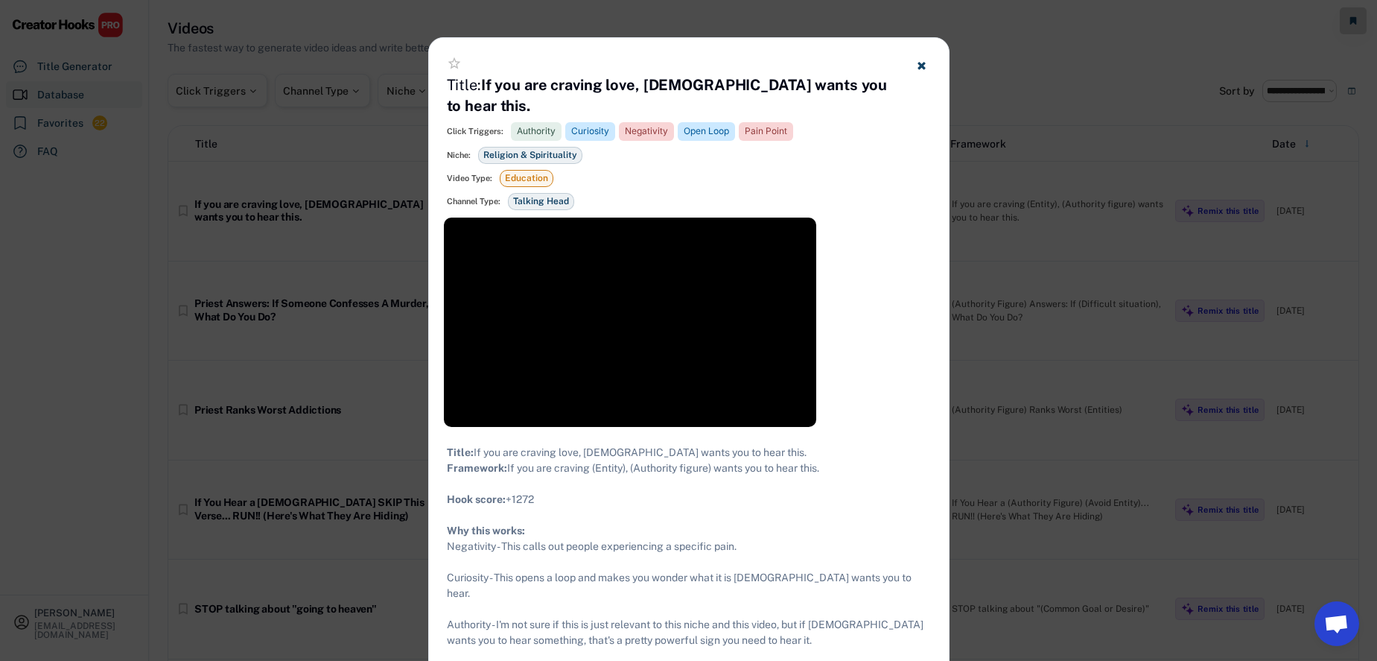
click at [921, 66] on use at bounding box center [921, 65] width 7 height 7
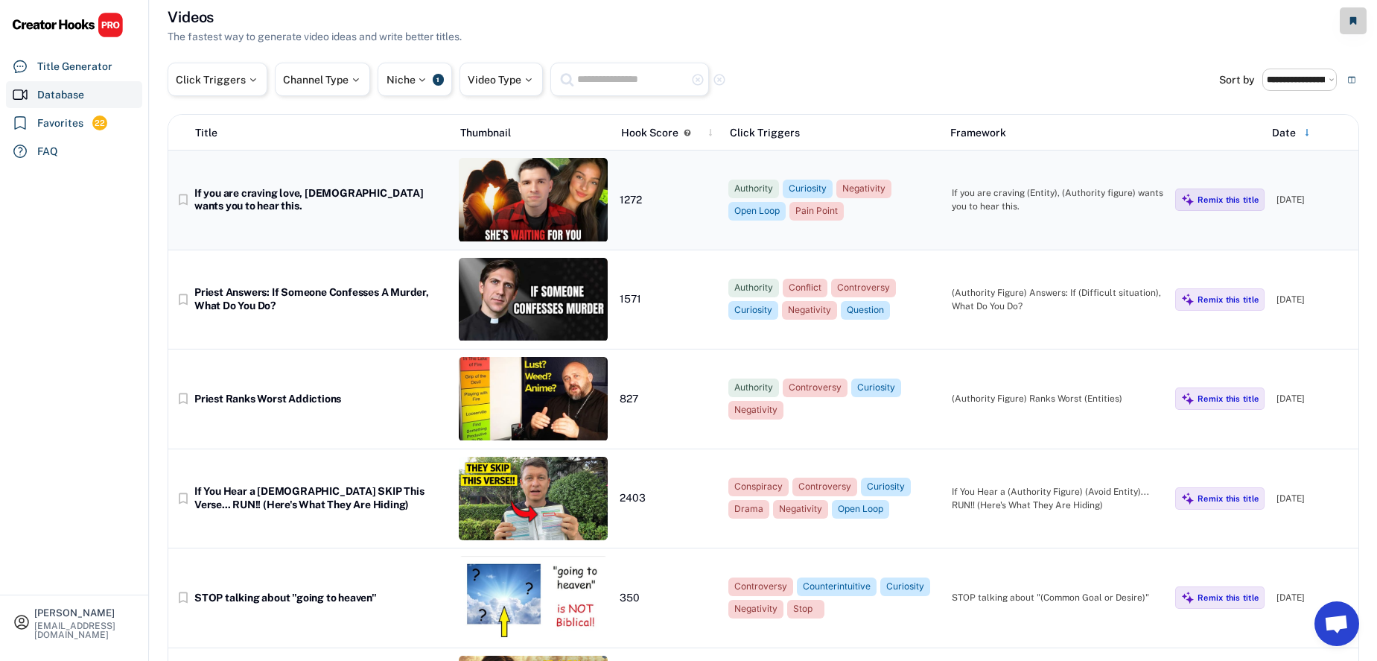
scroll to position [10, 0]
click at [568, 489] on img at bounding box center [533, 499] width 149 height 84
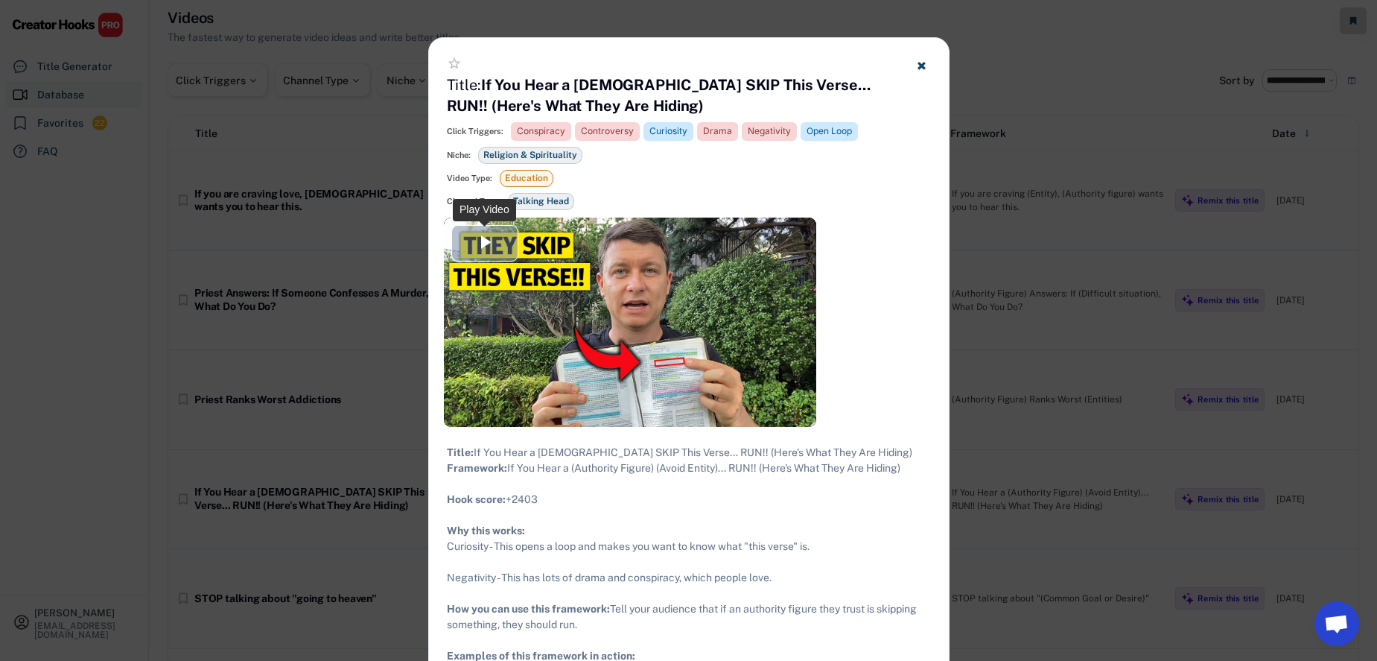
click at [485, 243] on span "Video Player" at bounding box center [485, 243] width 0 height 0
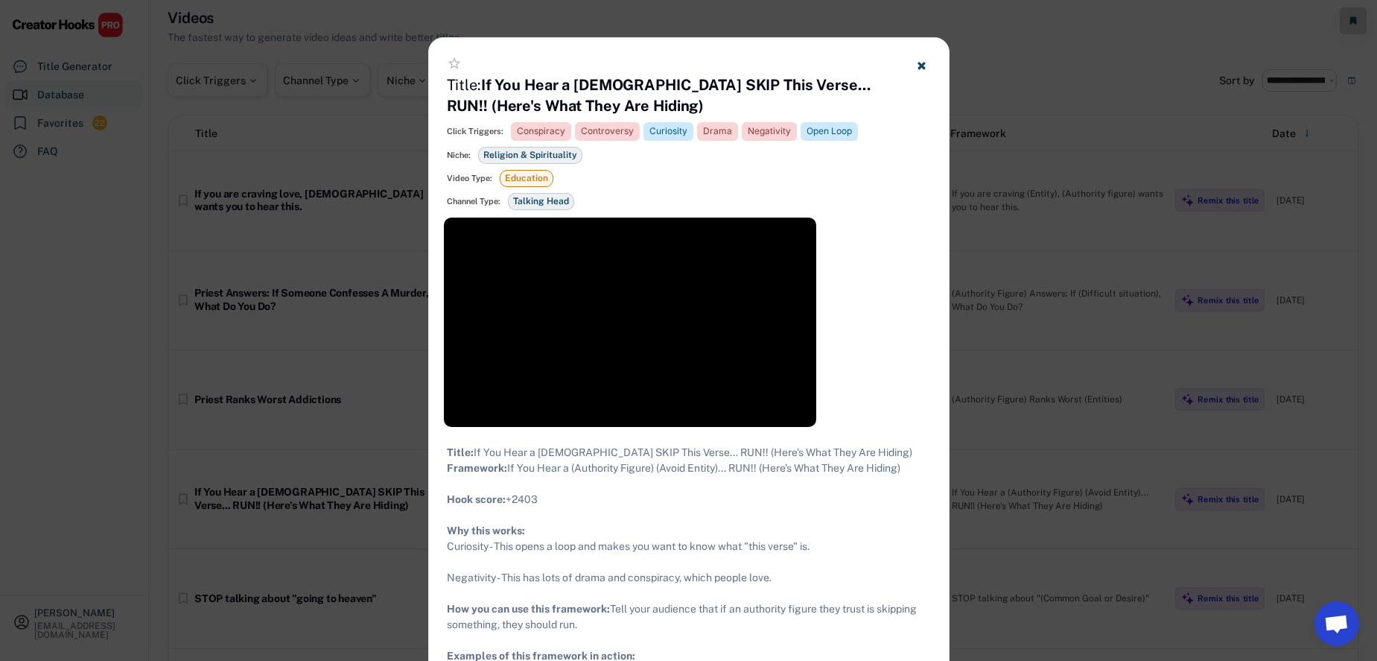
click at [475, 242] on div "Video Player" at bounding box center [630, 321] width 372 height 209
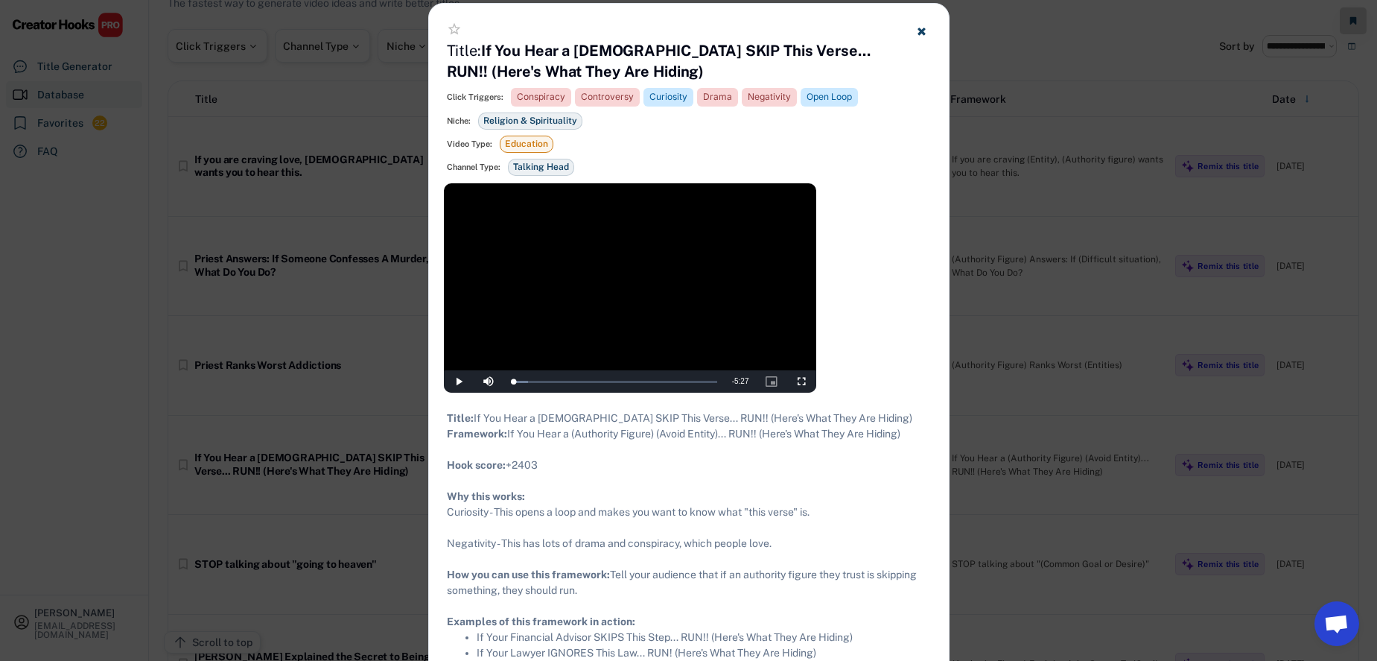
scroll to position [44, 0]
click at [922, 36] on icon at bounding box center [921, 31] width 11 height 11
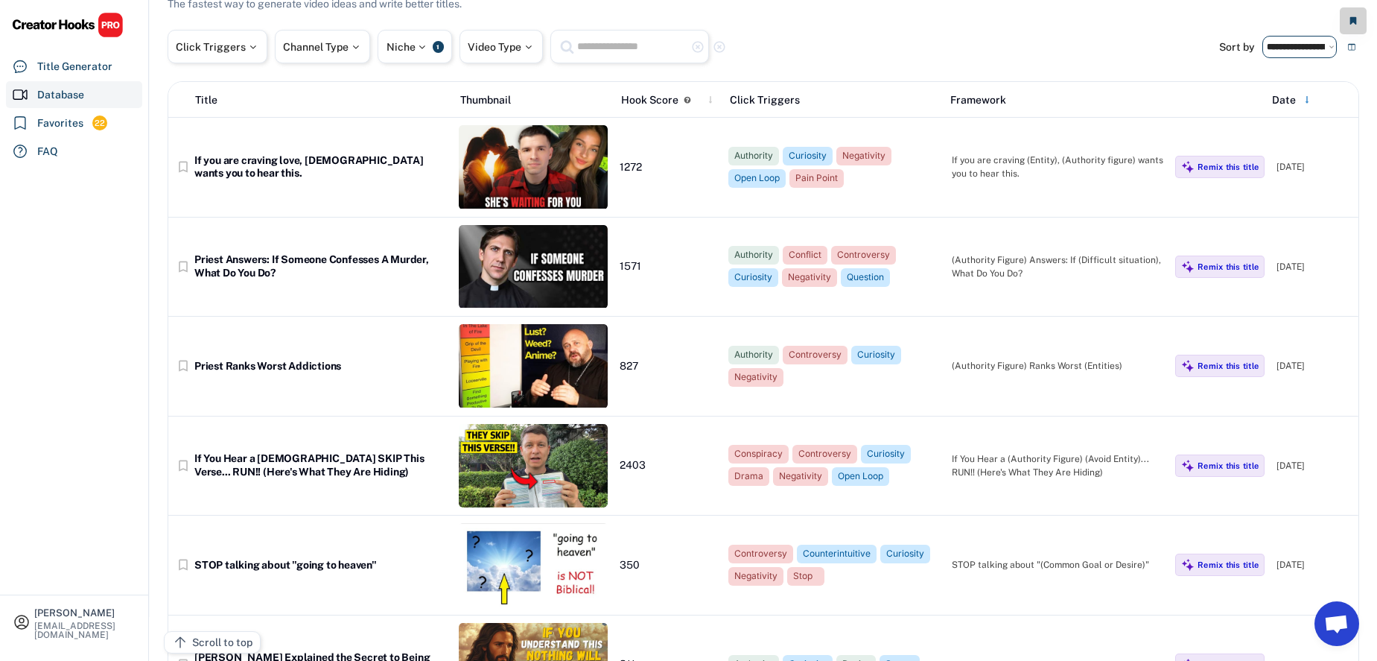
click at [1305, 47] on select "**********" at bounding box center [1299, 47] width 74 height 22
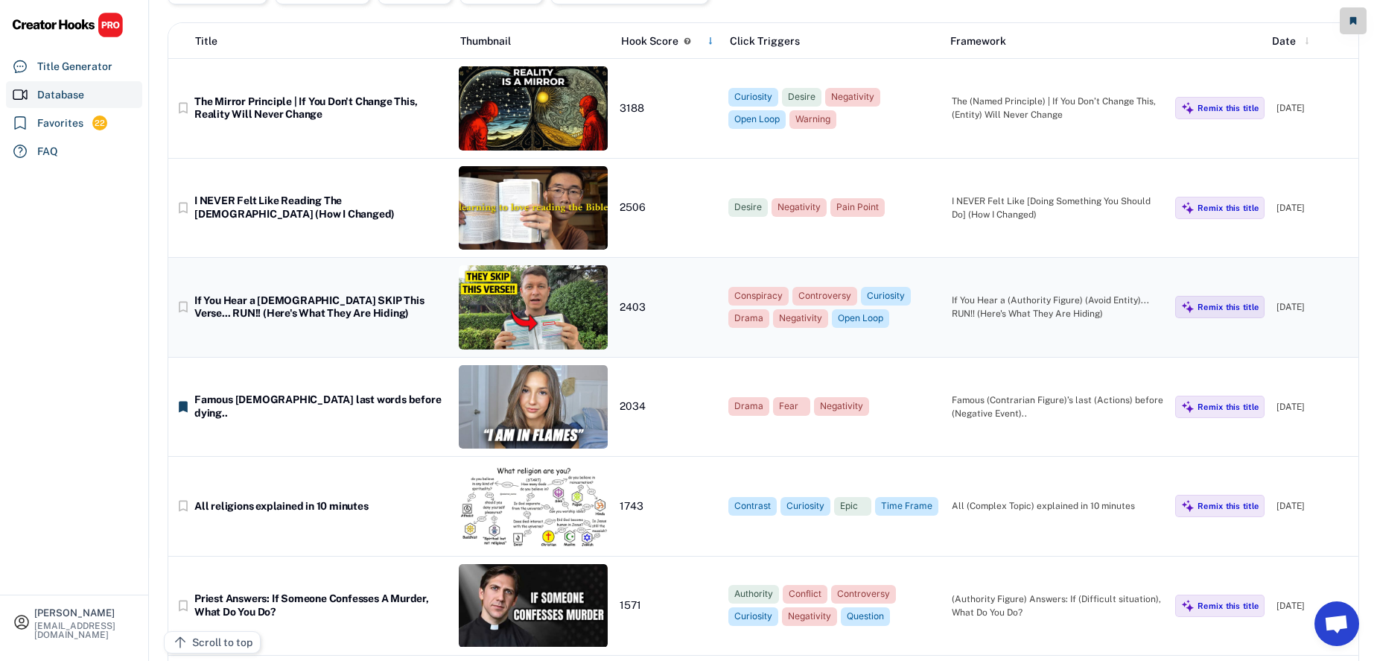
scroll to position [0, 0]
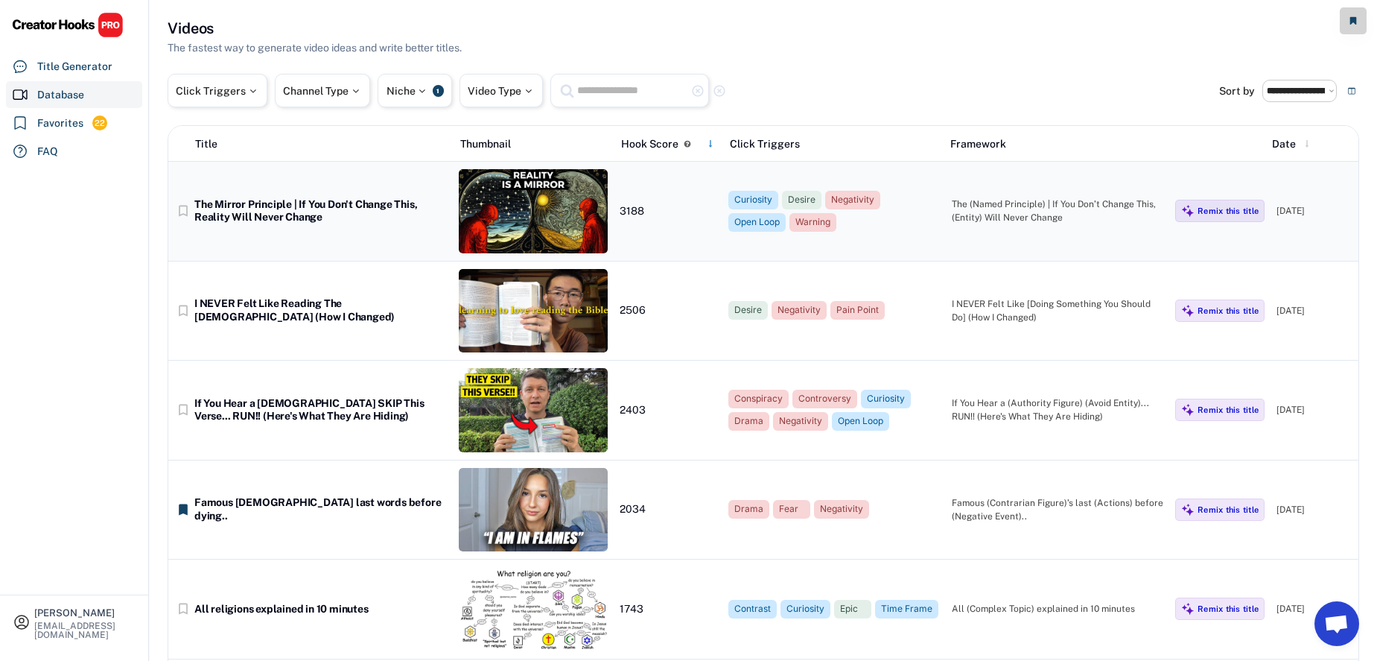
click at [553, 202] on img at bounding box center [533, 211] width 149 height 84
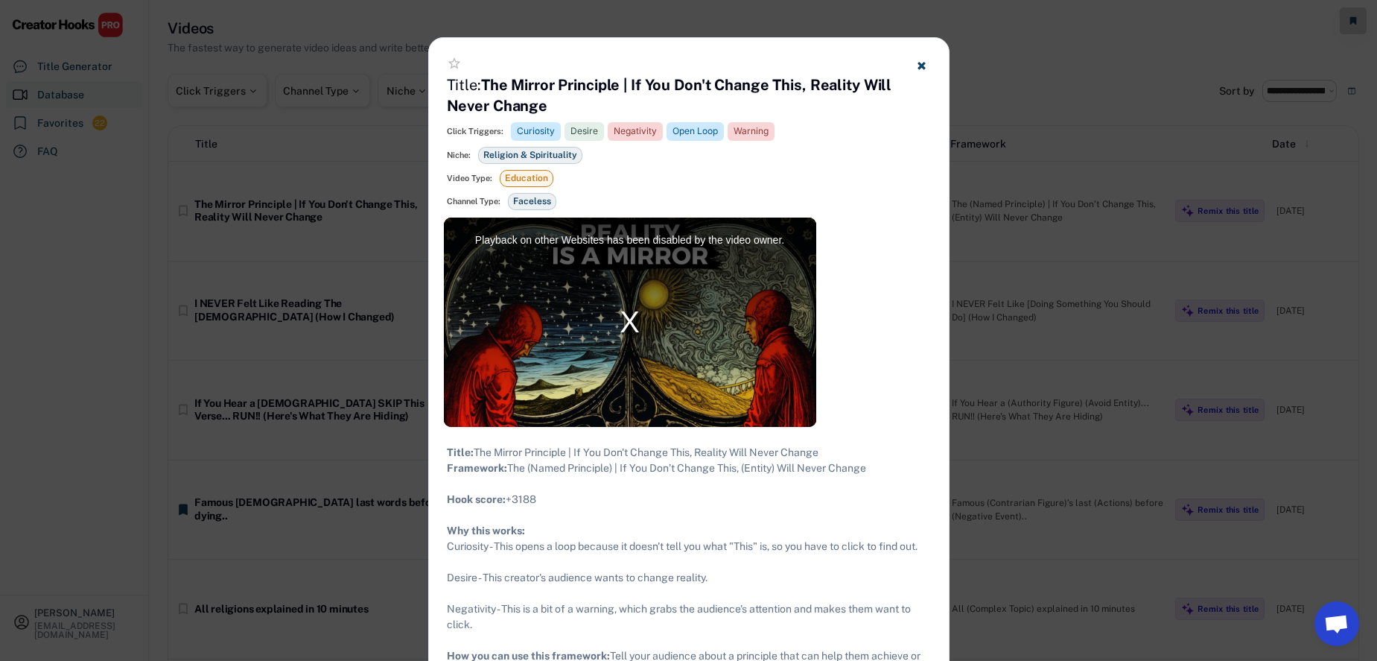
click at [496, 336] on div "Playback on other Websites has been disabled by the video owner." at bounding box center [630, 321] width 372 height 209
click at [630, 325] on div "Playback on other Websites has been disabled by the video owner." at bounding box center [630, 321] width 372 height 209
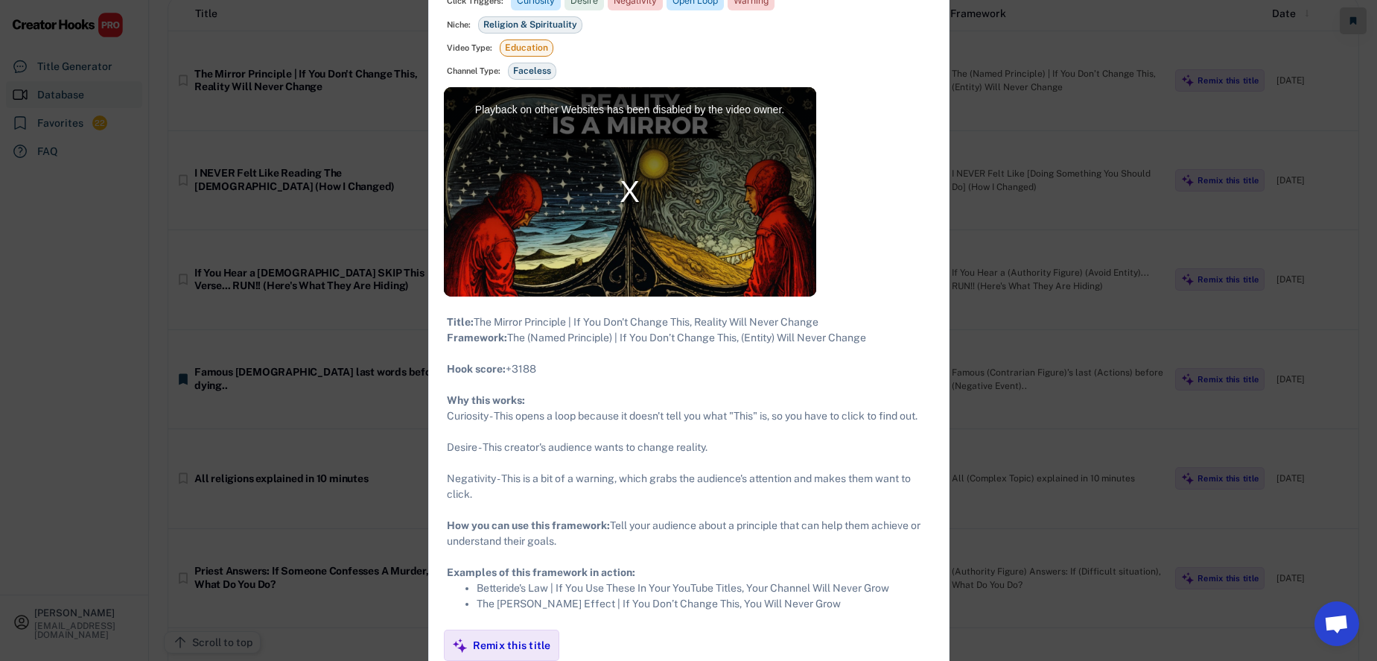
scroll to position [128, 0]
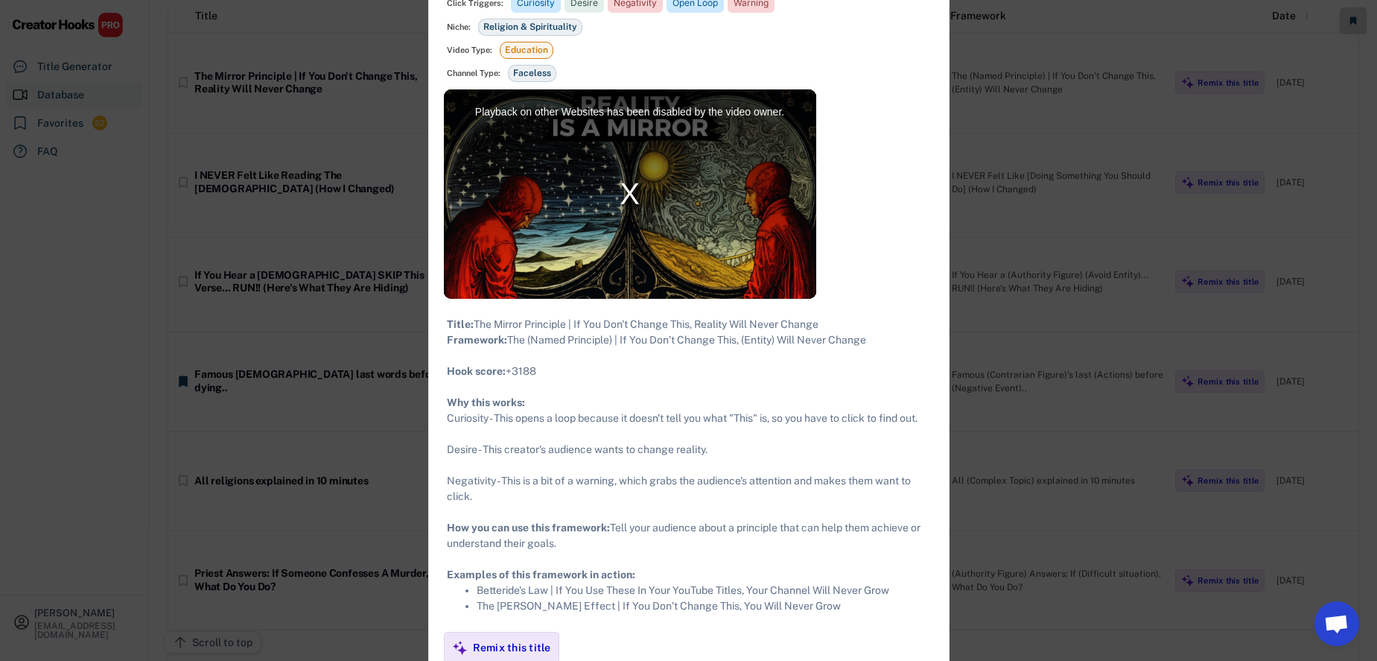
click at [524, 145] on div "Playback on other Websites has been disabled by the video owner." at bounding box center [630, 193] width 372 height 209
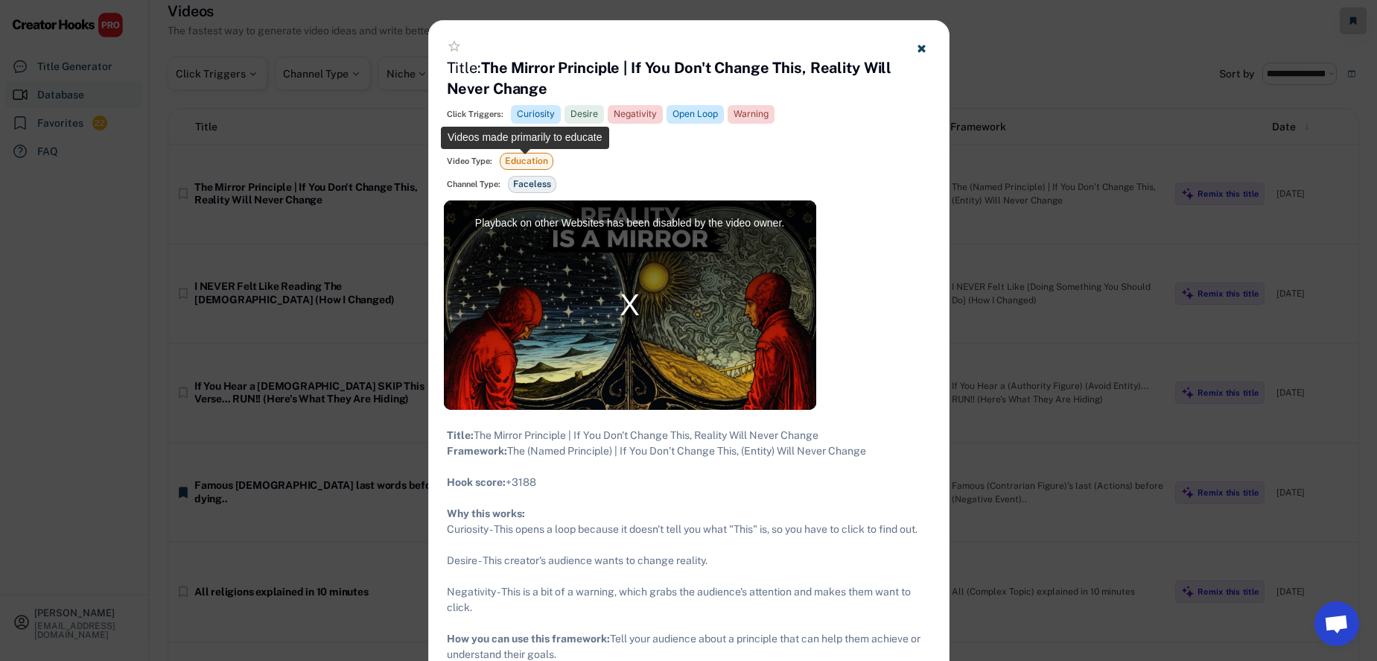
scroll to position [0, 0]
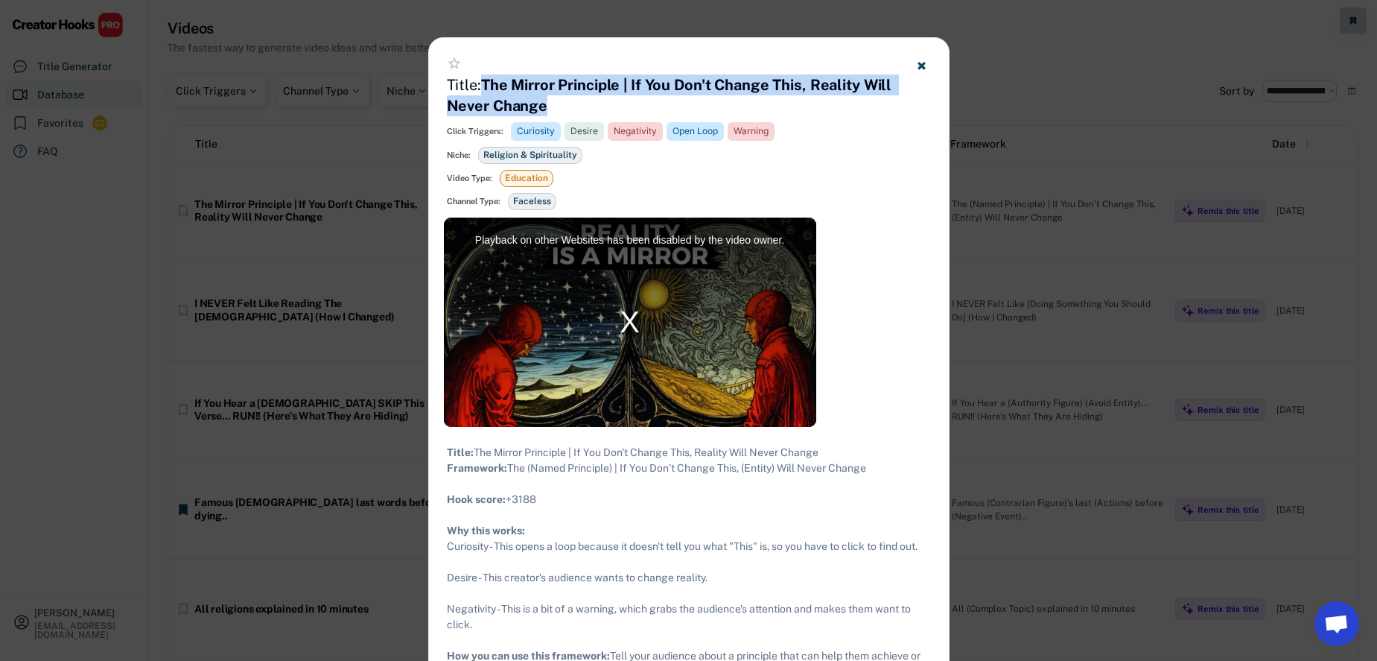
drag, startPoint x: 487, startPoint y: 83, endPoint x: 541, endPoint y: 101, distance: 56.5
click at [544, 101] on strong "The Mirror Principle | If You Don't Change This, Reality Will Never Change" at bounding box center [671, 95] width 449 height 39
copy strong "The Mirror Principle | If You Don't Change This, Reality Will Never Change"
click at [921, 63] on use at bounding box center [921, 65] width 7 height 7
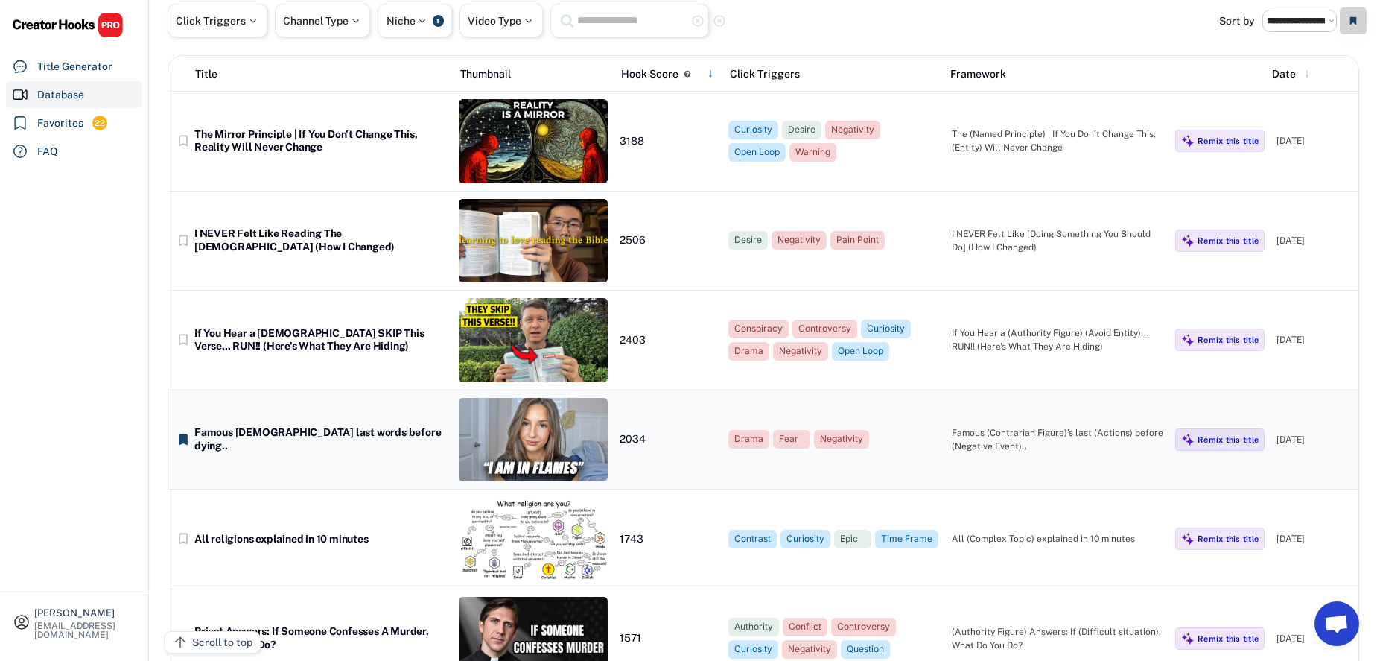
scroll to position [69, 0]
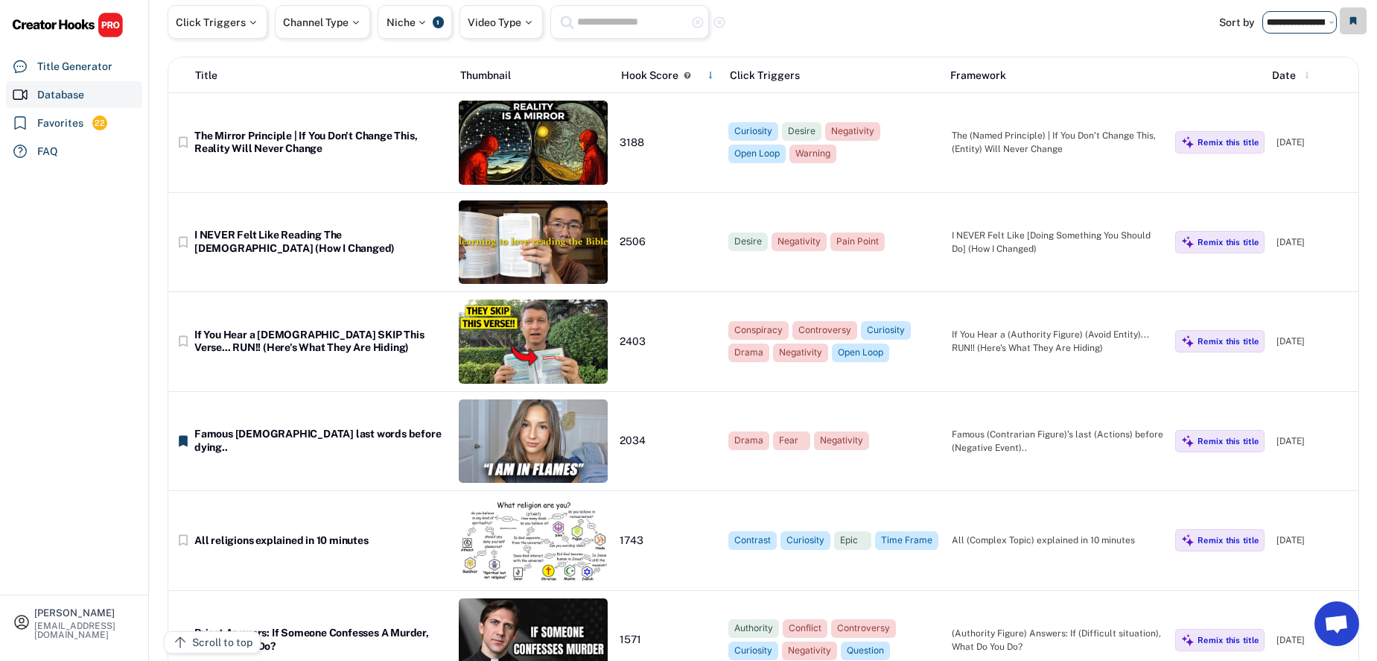
click at [1291, 25] on select "**********" at bounding box center [1299, 22] width 74 height 22
select select "**********"
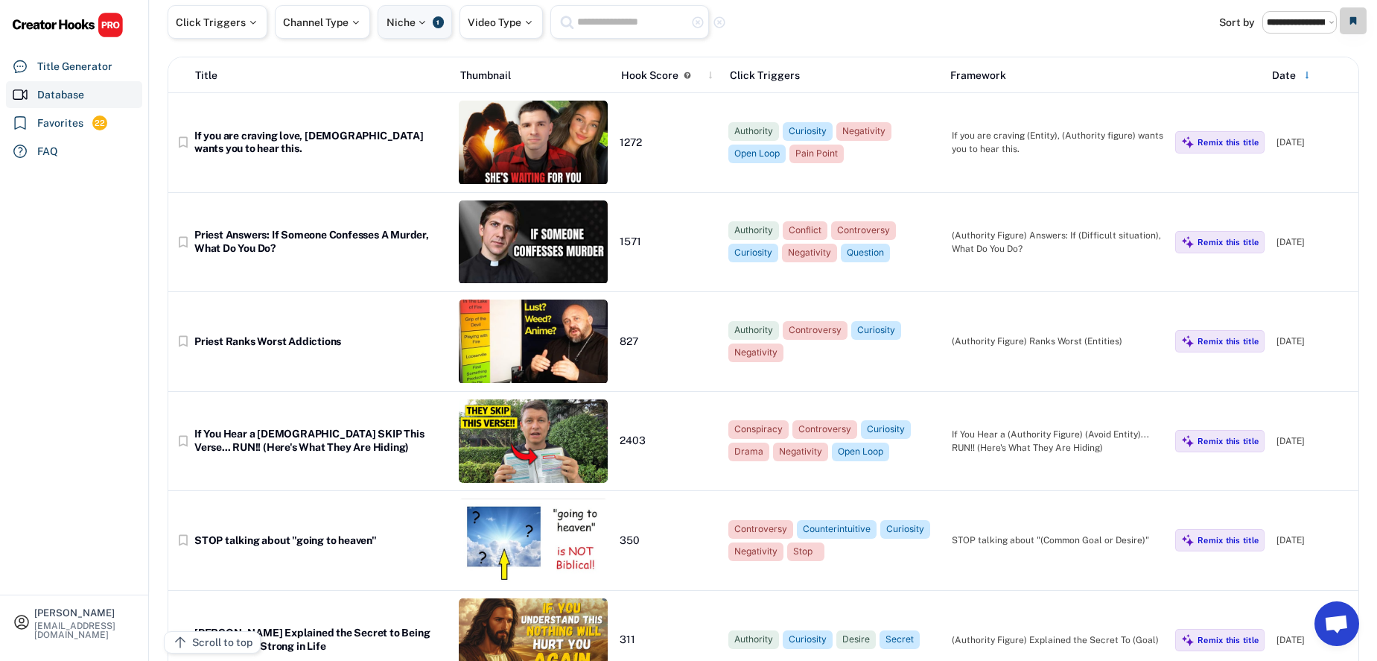
click at [436, 25] on div "Niche 1" at bounding box center [415, 22] width 74 height 34
select select "**********"
select select
click at [400, 73] on span "×" at bounding box center [400, 73] width 5 height 9
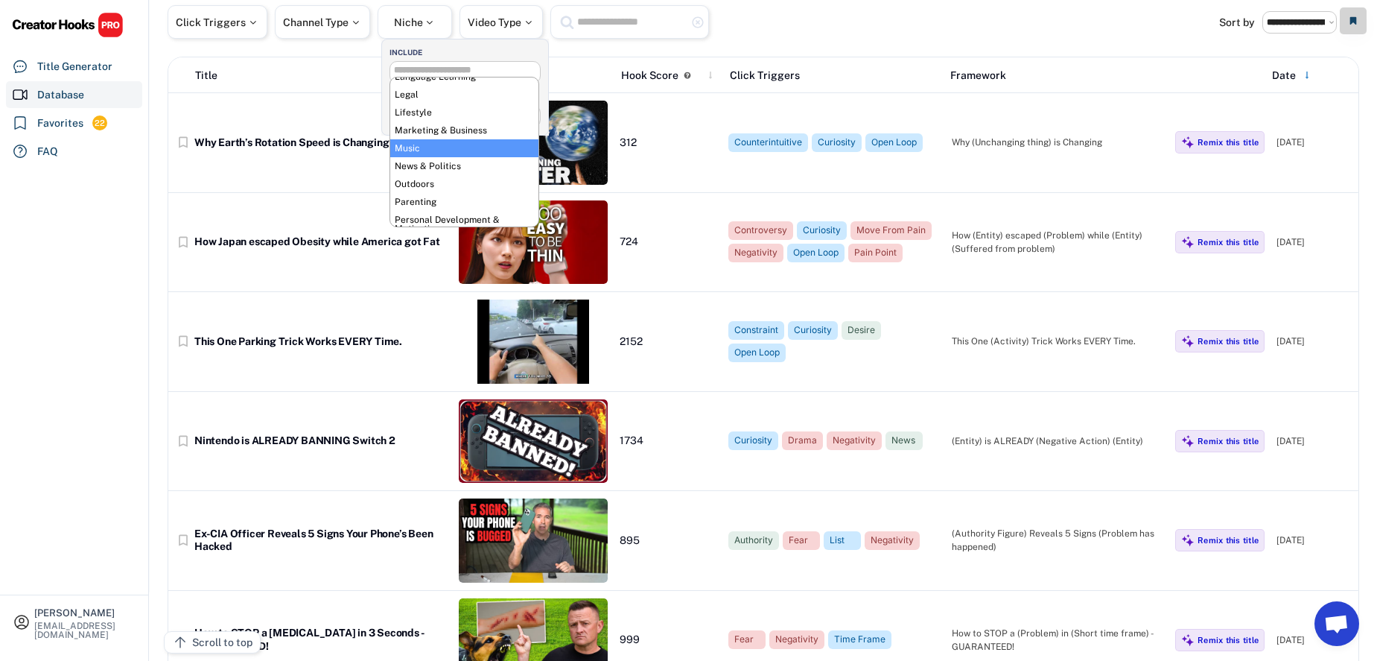
scroll to position [311, 0]
select select "**********"
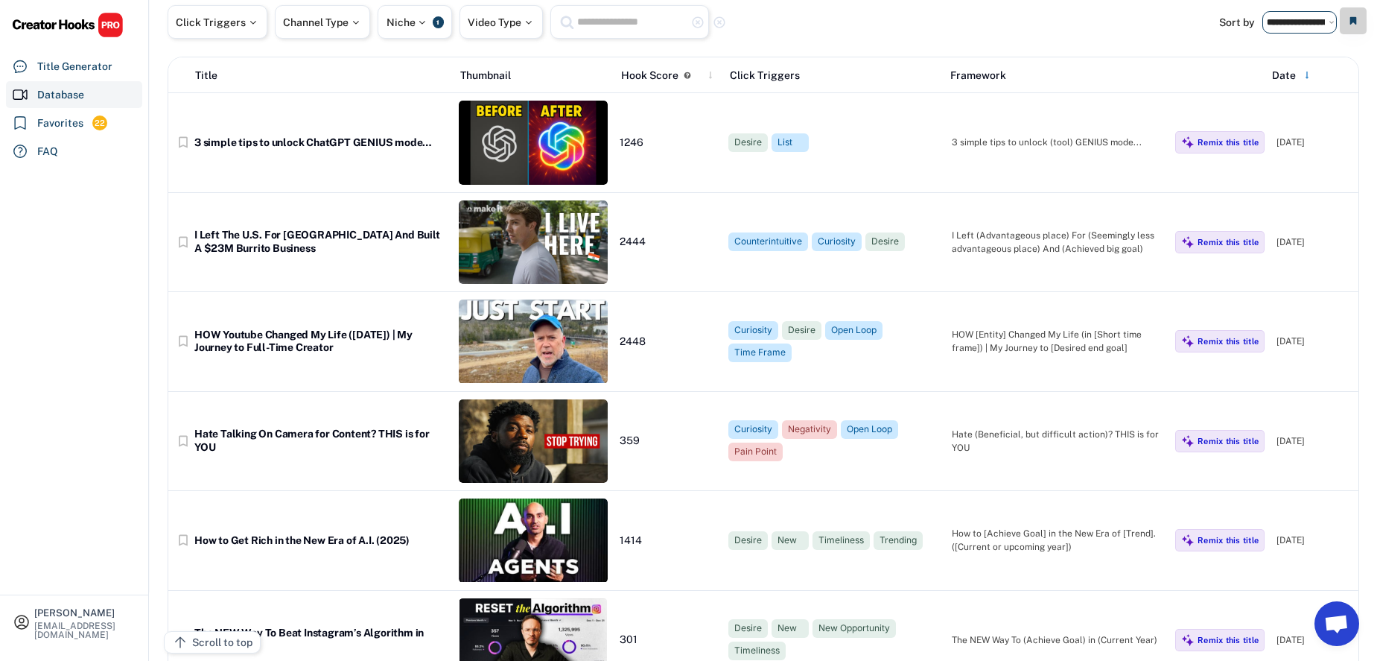
click at [1313, 24] on select "**********" at bounding box center [1299, 22] width 74 height 22
select select "**********"
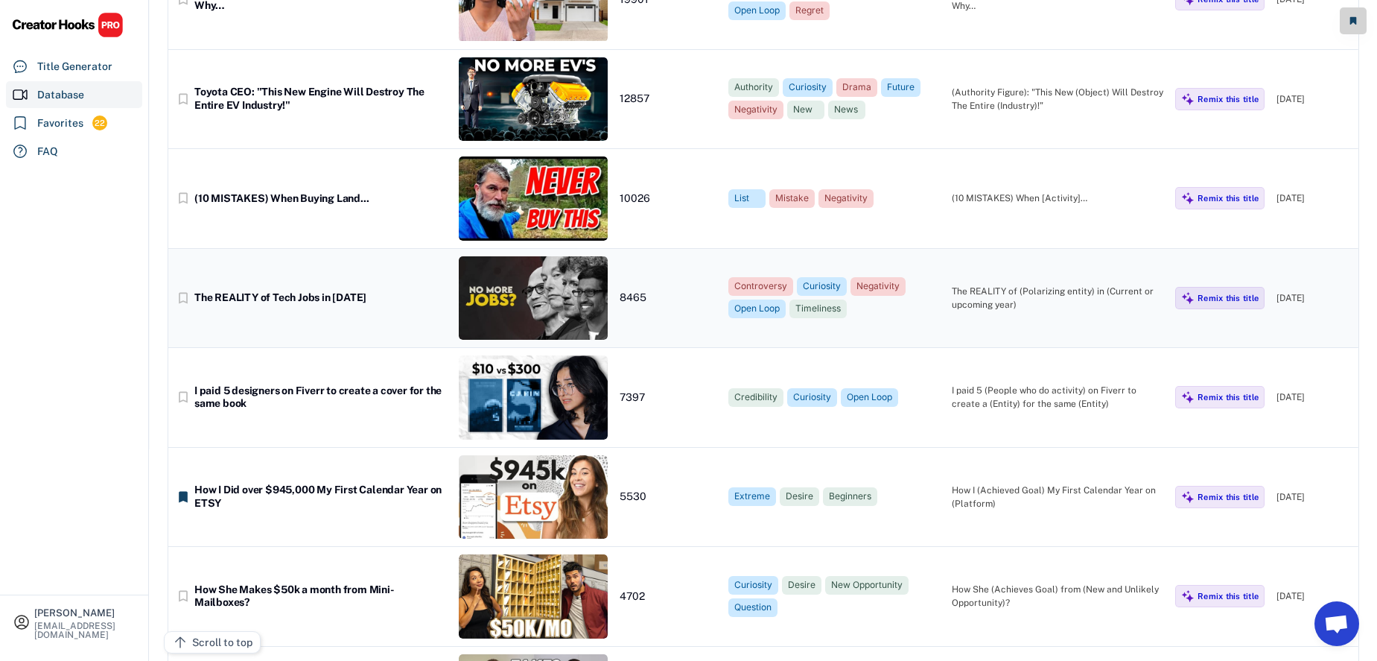
scroll to position [226, 0]
